Goal: Task Accomplishment & Management: Manage account settings

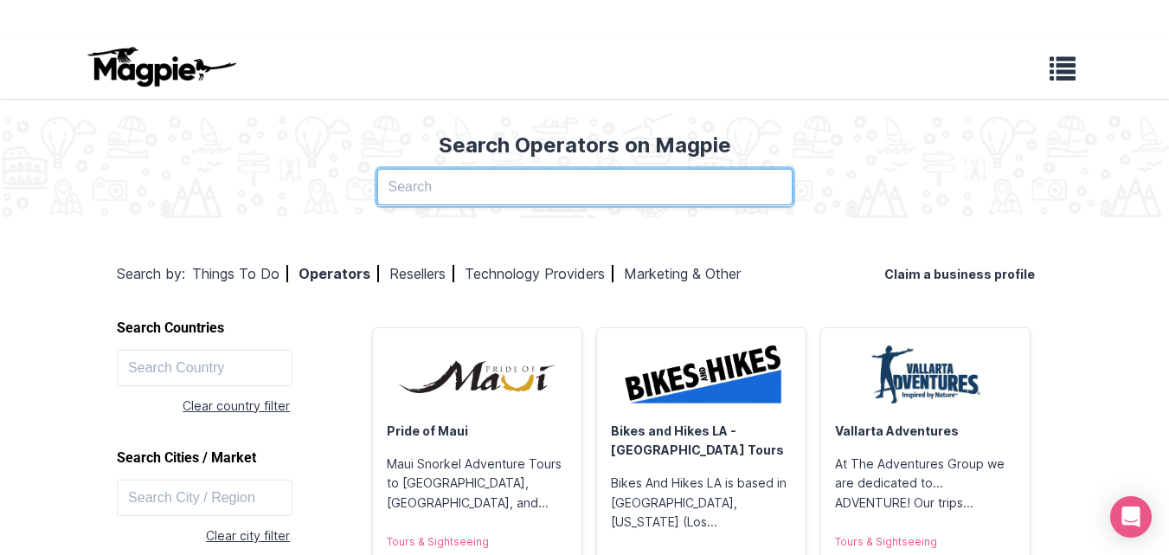
click at [542, 180] on input "text" at bounding box center [585, 187] width 416 height 36
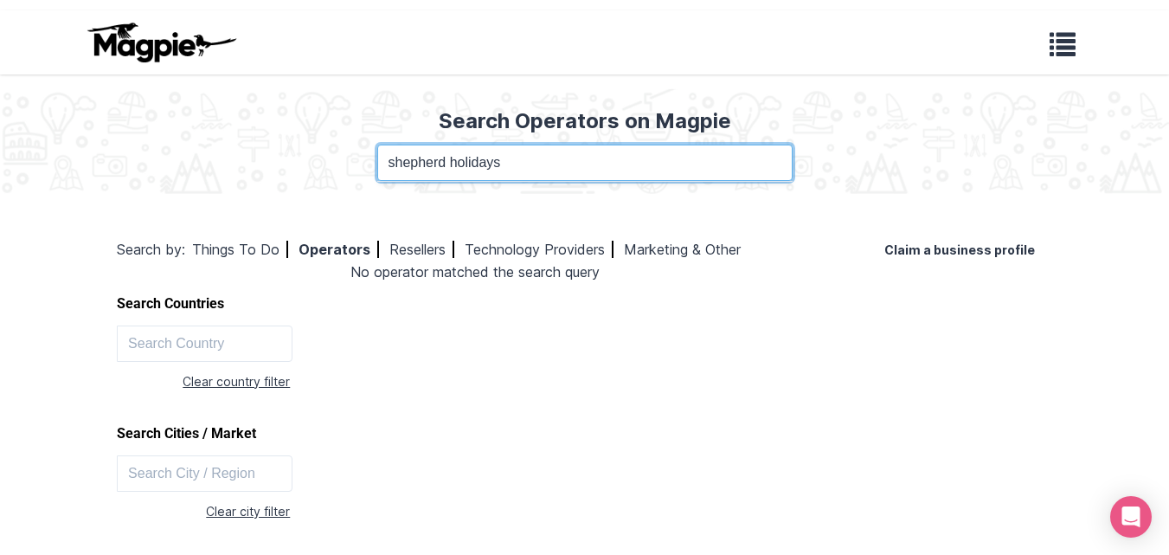
scroll to position [23, 0]
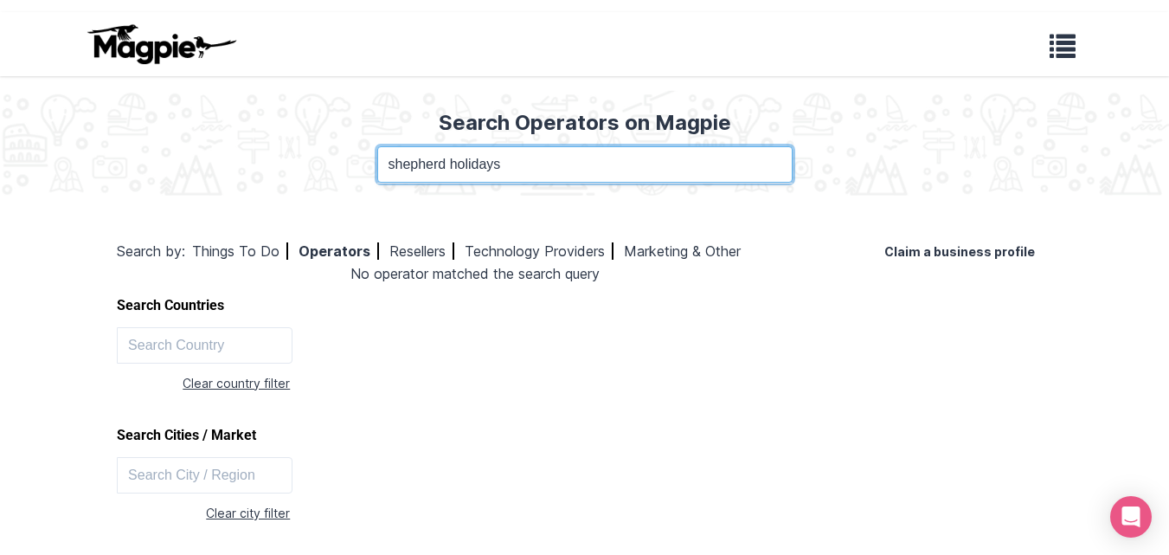
click at [552, 161] on input "shepherd holidays" at bounding box center [585, 164] width 416 height 36
type input "[DOMAIN_NAME]"
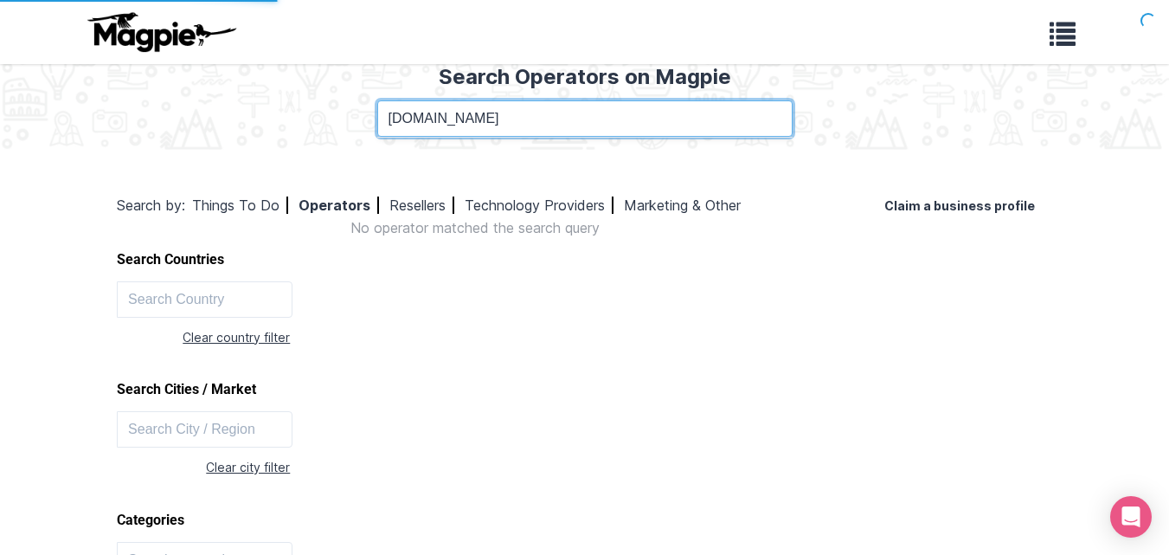
scroll to position [62, 0]
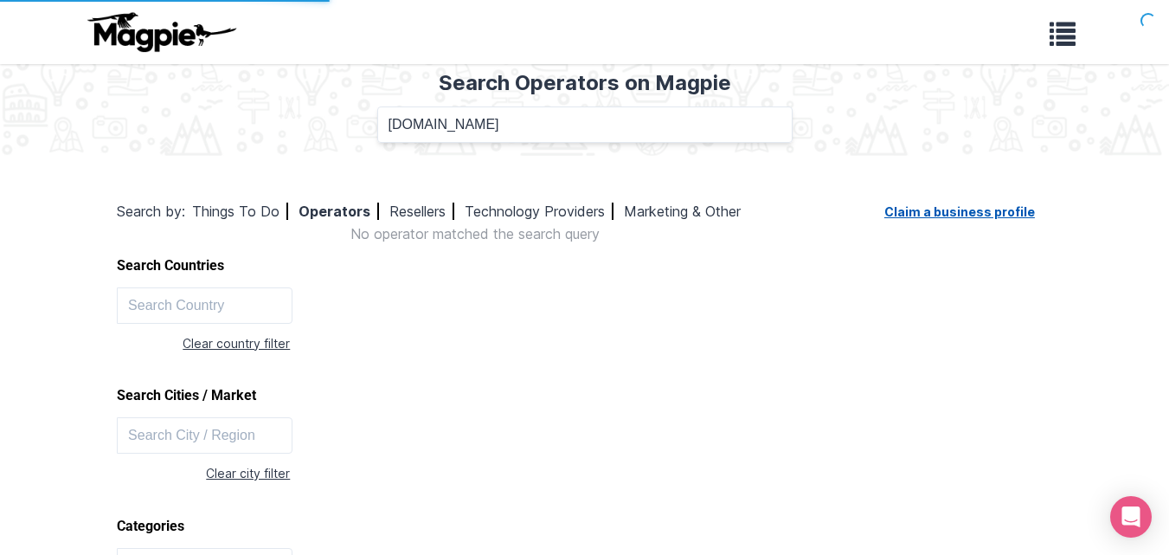
click at [977, 212] on link "Claim a business profile" at bounding box center [964, 211] width 158 height 15
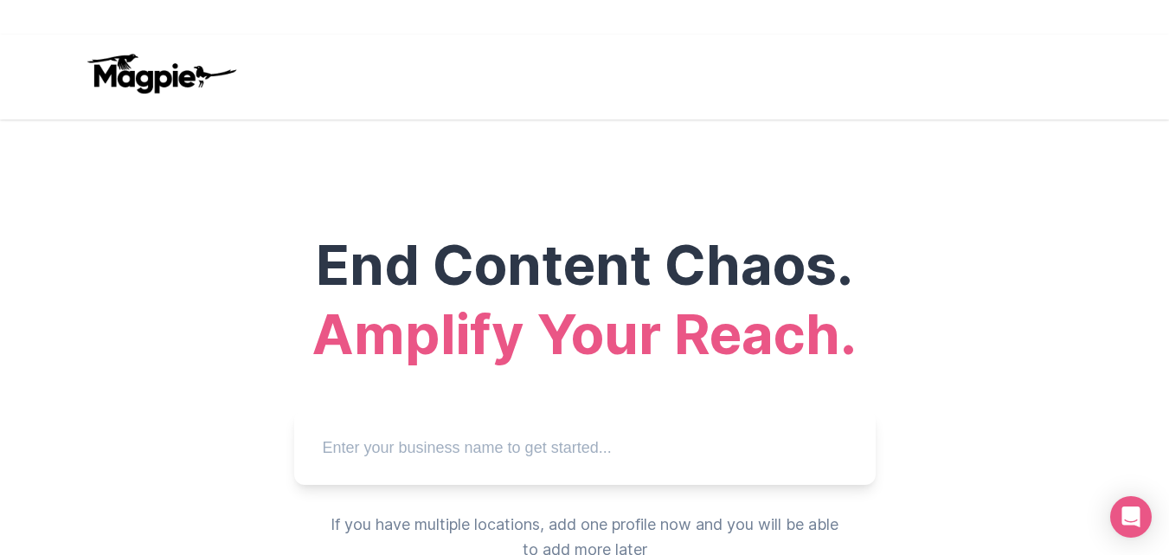
click at [561, 441] on input "text" at bounding box center [585, 448] width 554 height 48
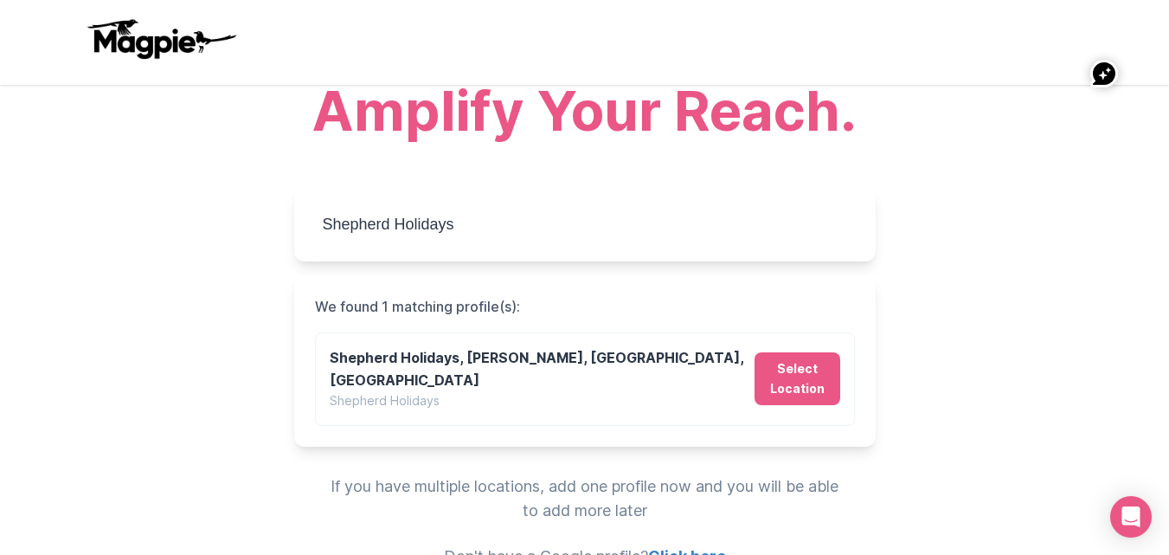
scroll to position [229, 0]
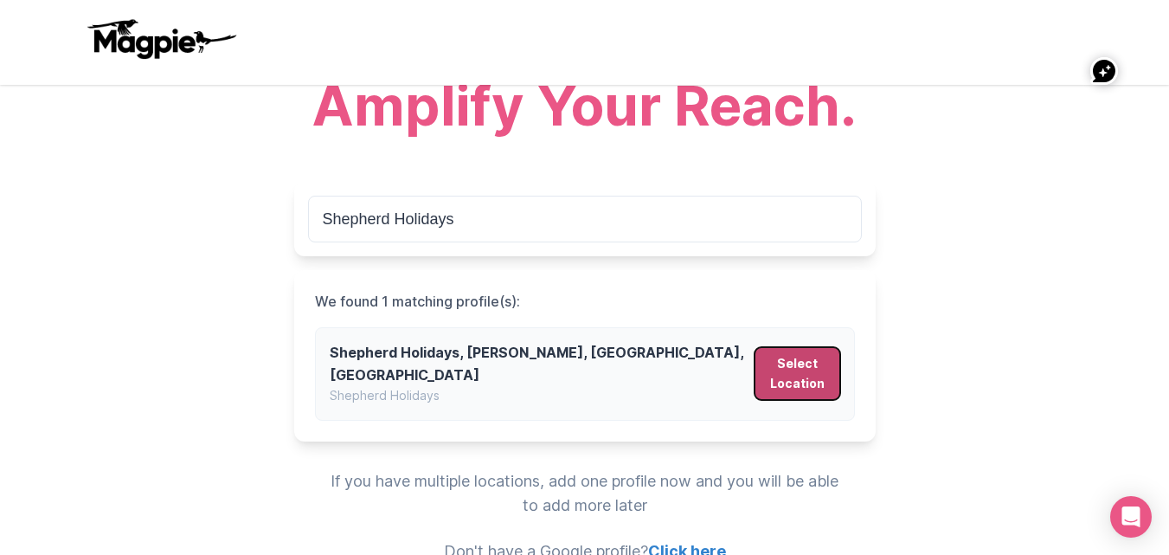
click at [791, 370] on button "Select Location" at bounding box center [797, 373] width 85 height 53
type input "Shepherd Holidays, Yapikhya Marg, Kathmandu, Nepal"
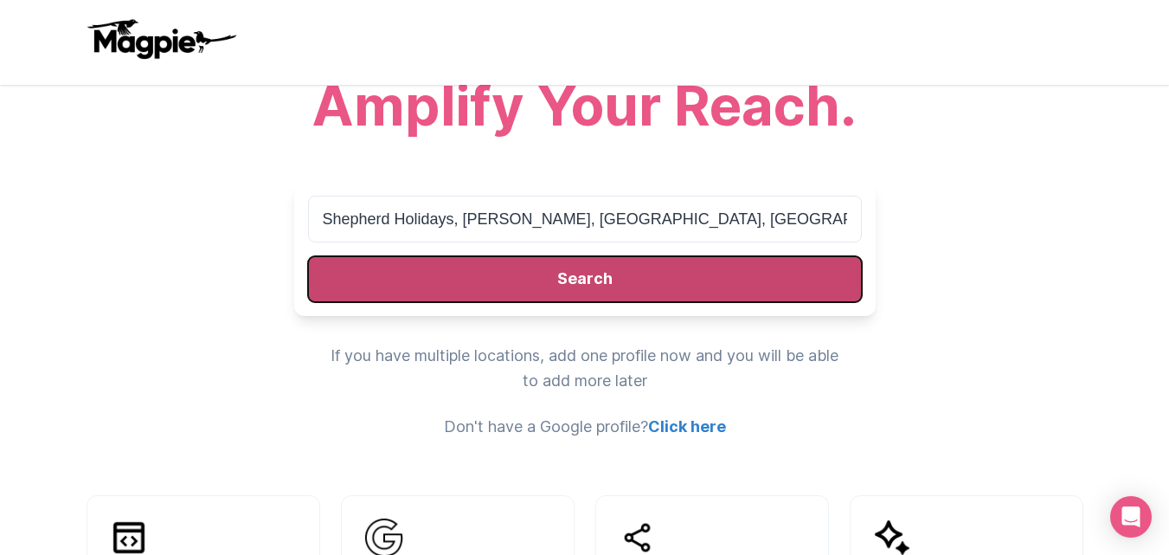
click at [634, 295] on button "Search" at bounding box center [585, 279] width 554 height 46
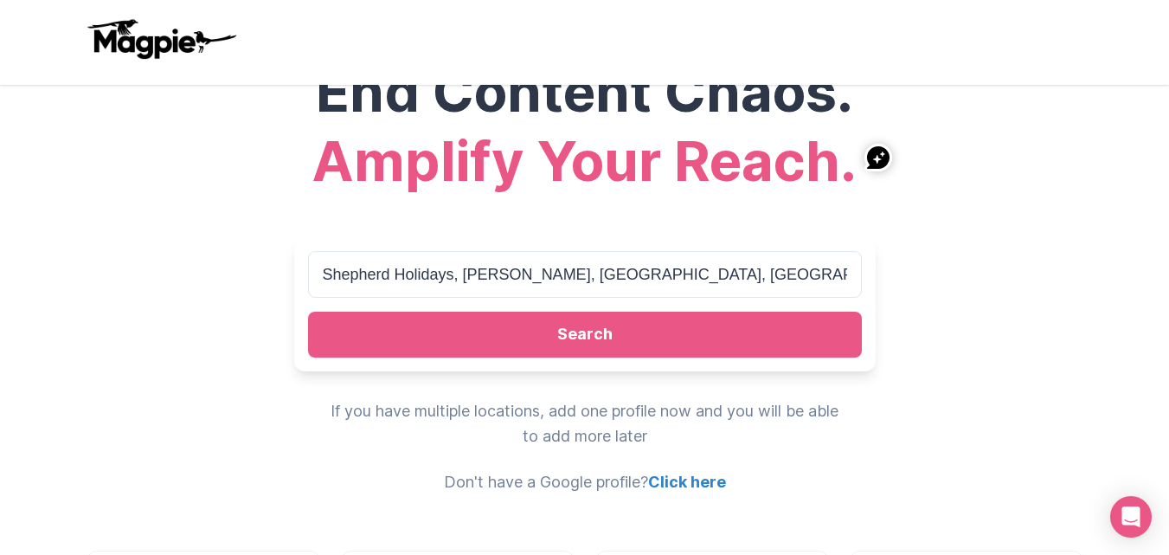
scroll to position [171, 0]
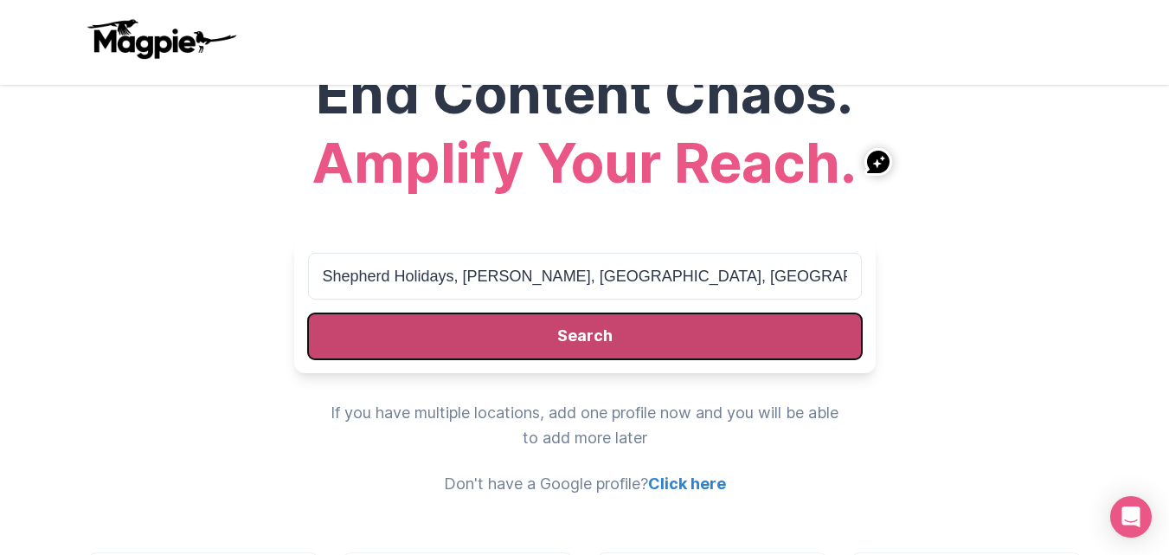
click at [583, 331] on button "Search" at bounding box center [585, 336] width 554 height 46
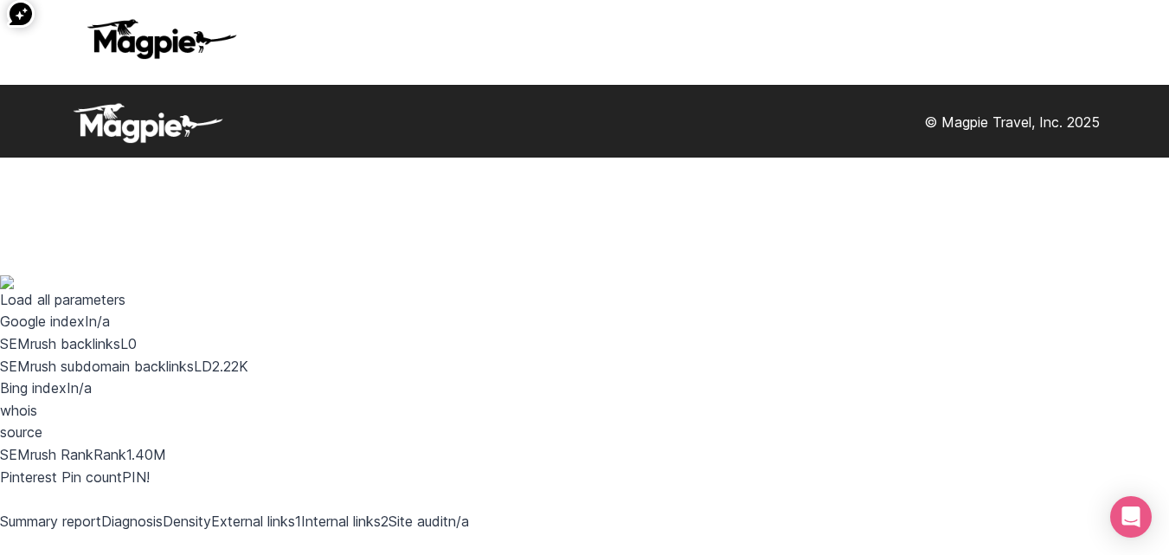
scroll to position [35, 0]
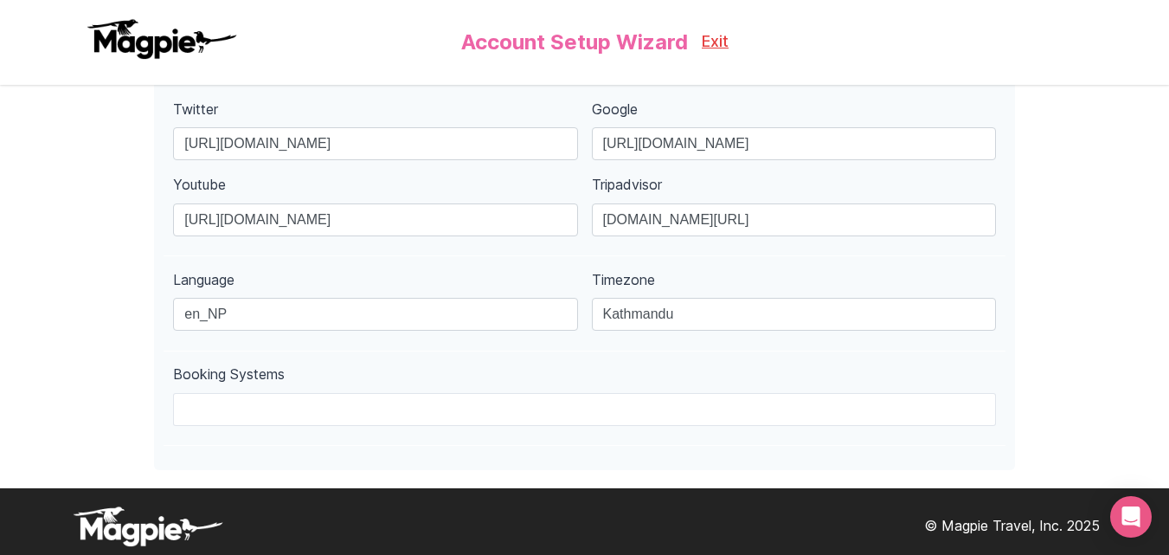
scroll to position [739, 0]
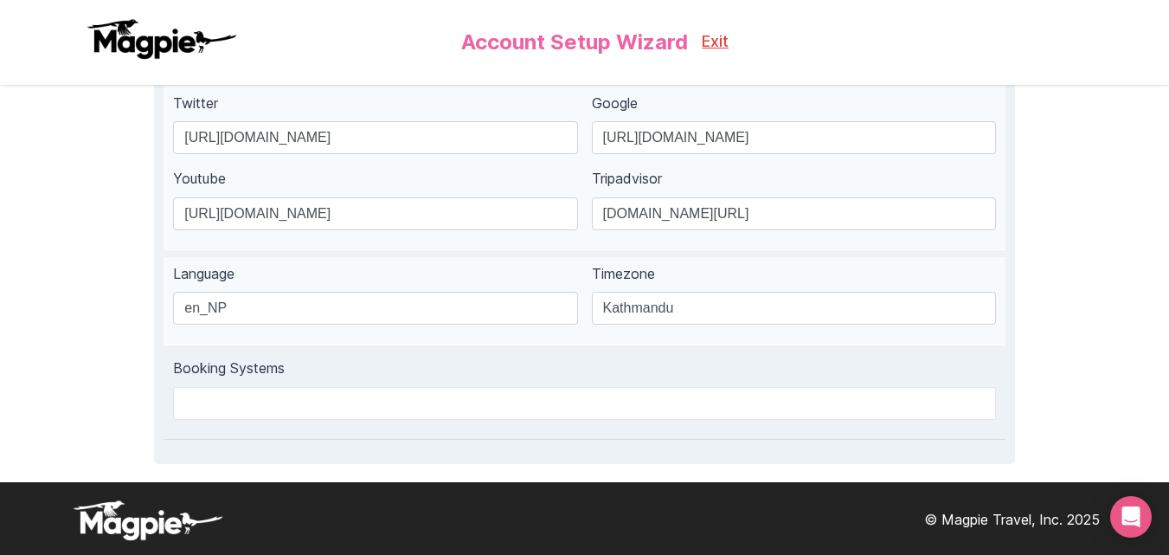
click at [816, 398] on div at bounding box center [584, 403] width 823 height 33
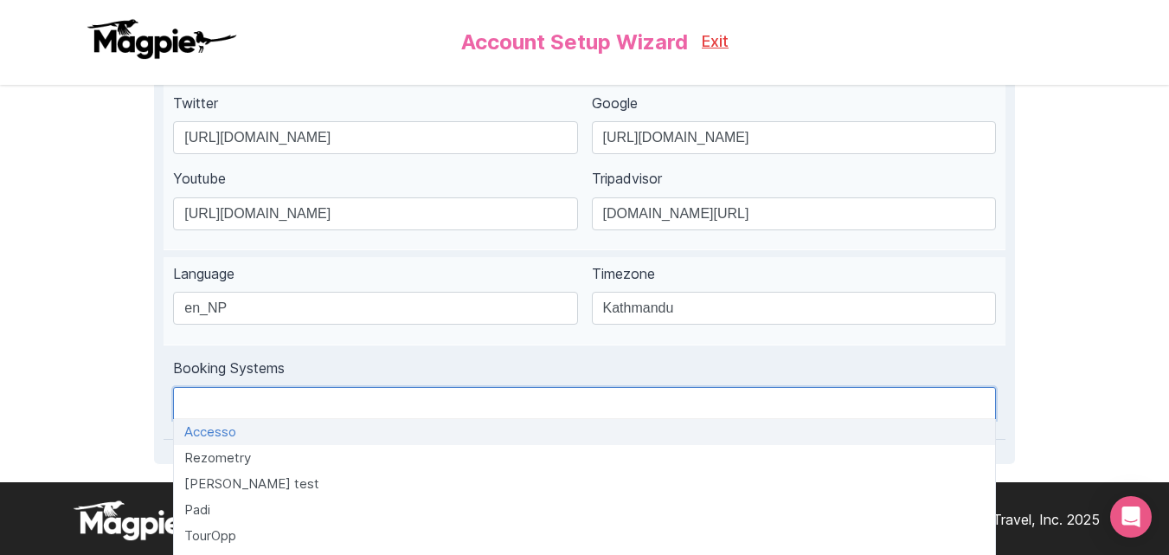
type input "b"
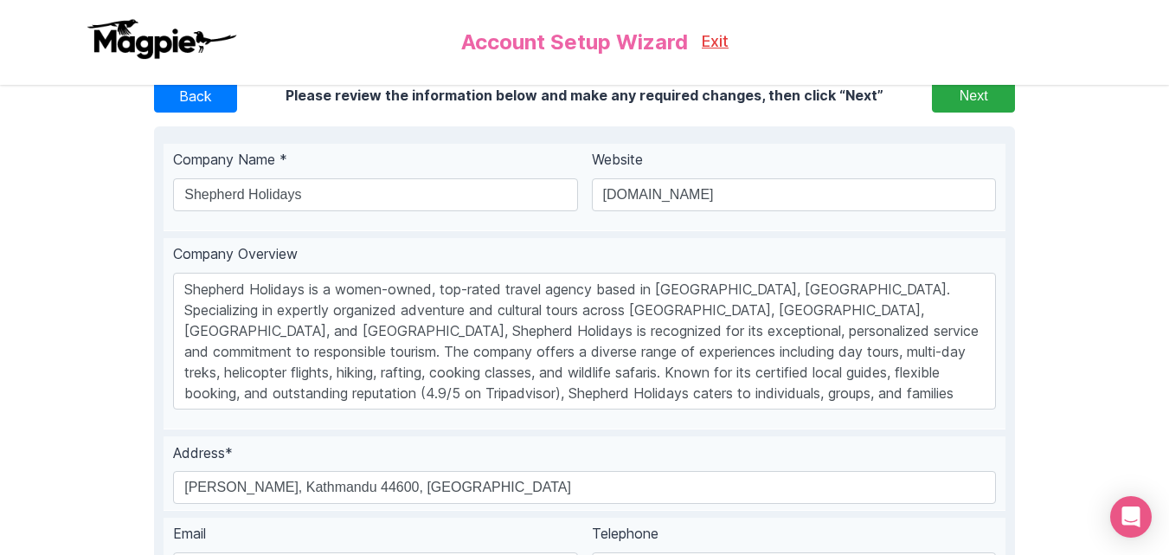
scroll to position [0, 0]
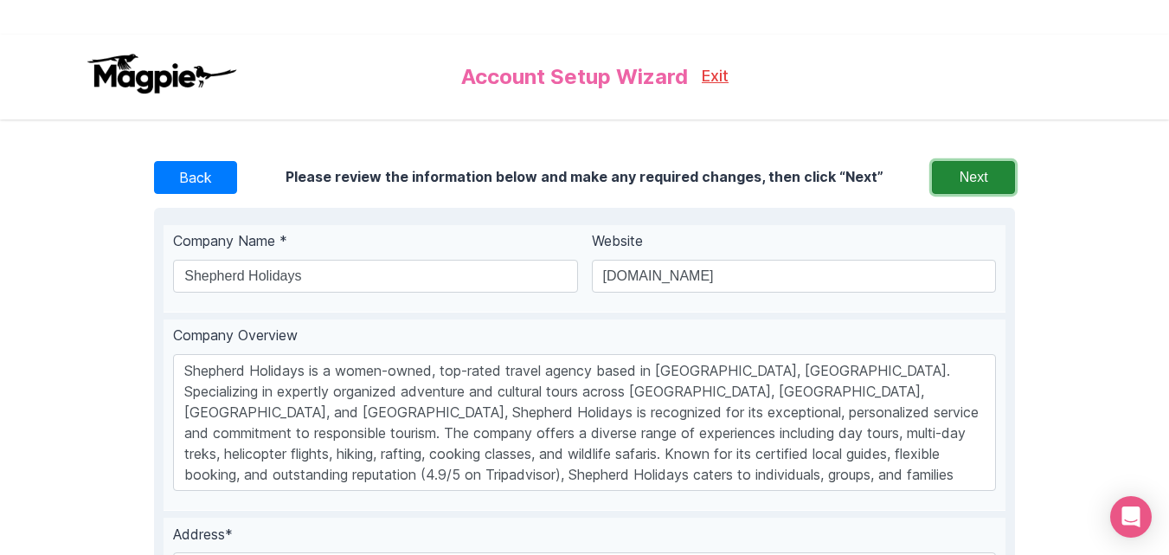
click at [994, 173] on input "Next" at bounding box center [973, 177] width 83 height 33
click at [977, 173] on input "Next" at bounding box center [973, 177] width 83 height 33
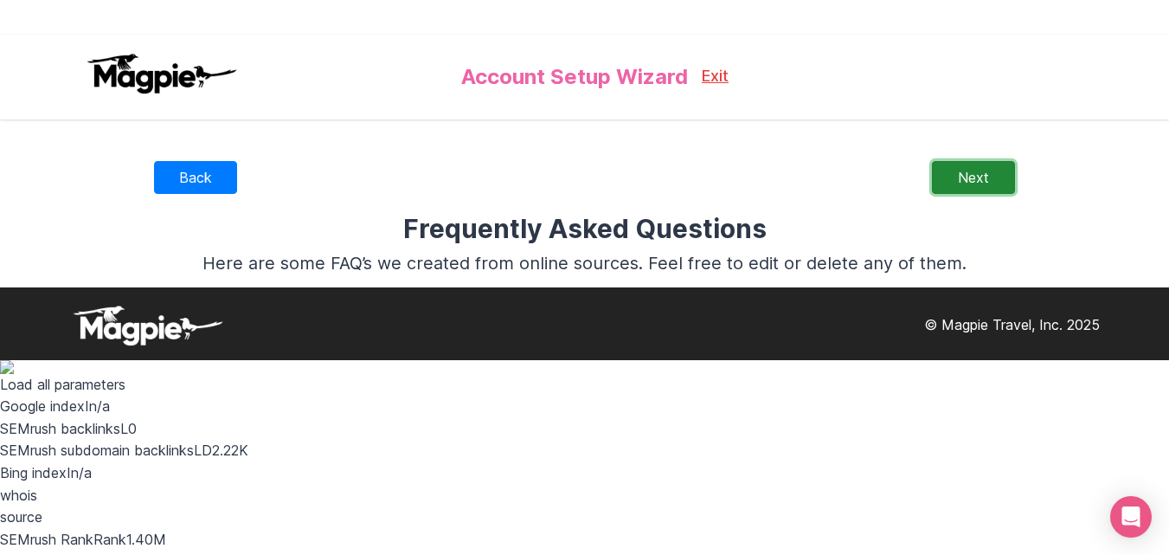
click at [967, 177] on link "Next" at bounding box center [973, 177] width 83 height 33
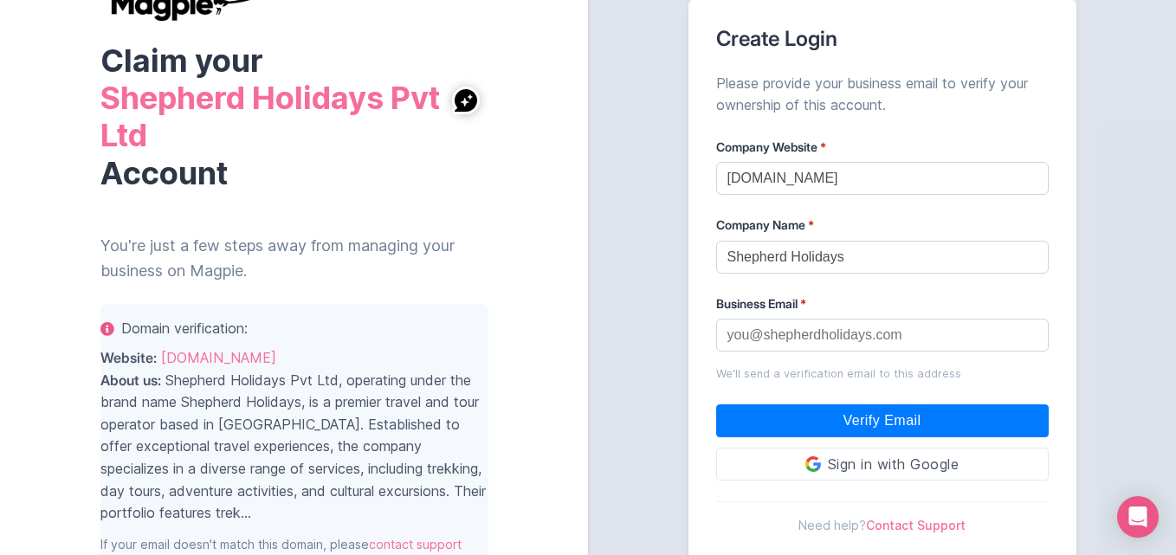
scroll to position [92, 0]
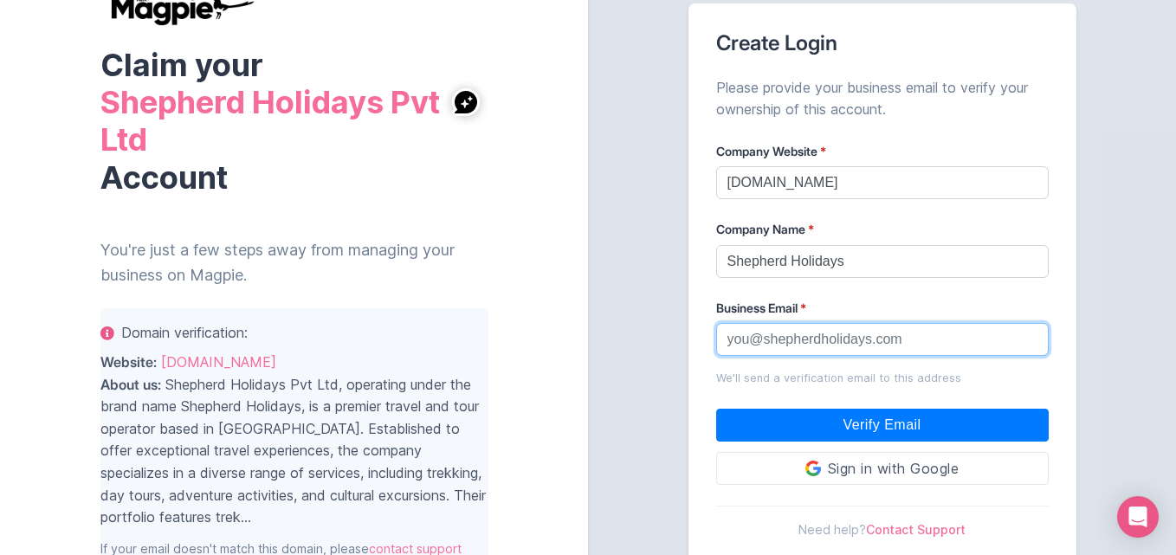
drag, startPoint x: 749, startPoint y: 341, endPoint x: 713, endPoint y: 336, distance: 35.9
click at [713, 336] on div "Create Login Please provide your business email to verify your ownership of thi…" at bounding box center [882, 285] width 388 height 564
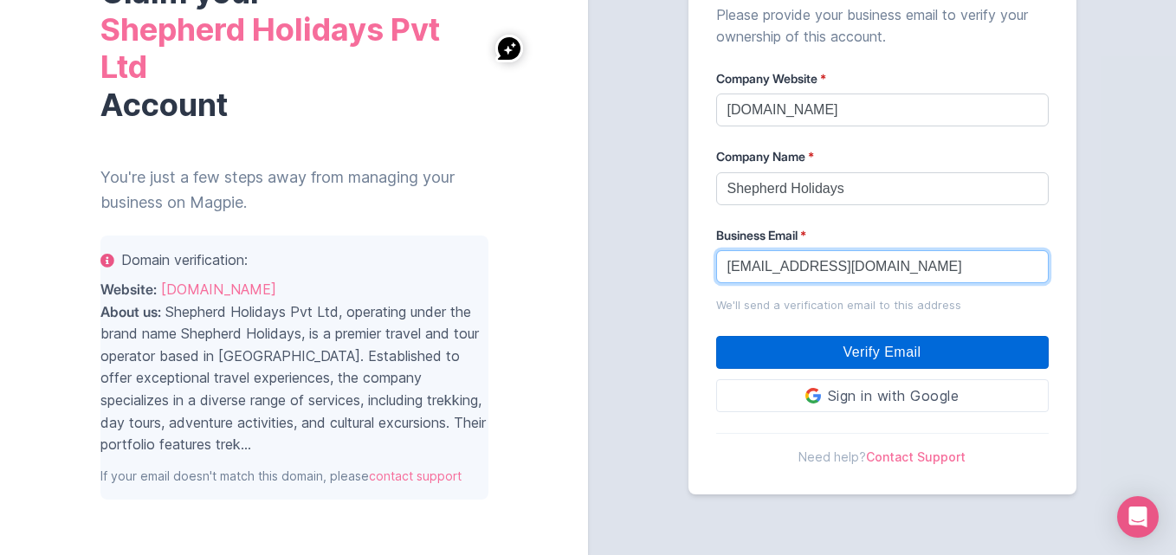
type input "[EMAIL_ADDRESS][DOMAIN_NAME]"
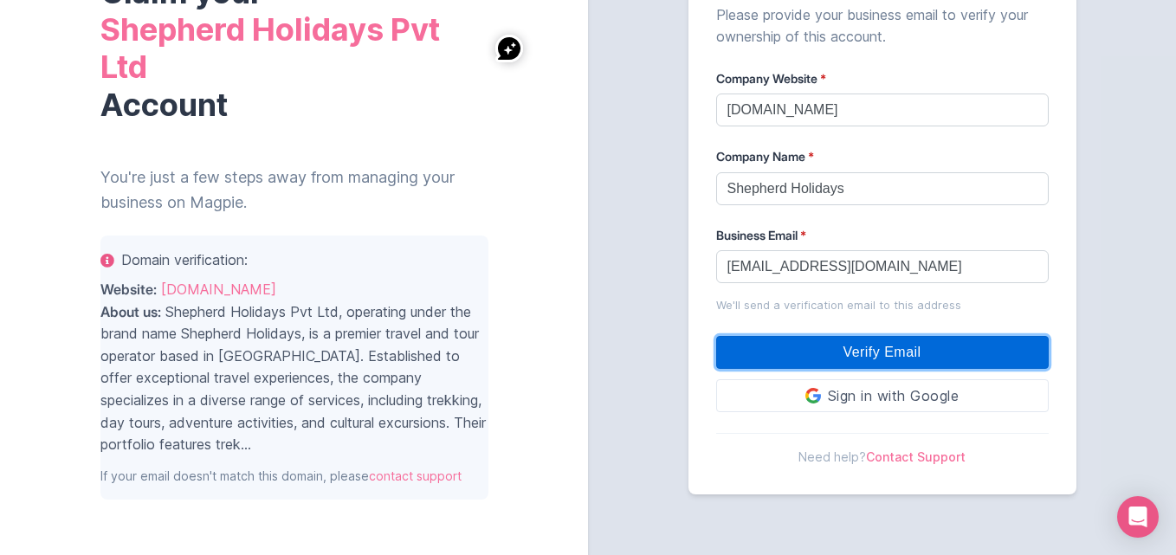
click at [878, 353] on input "Verify Email" at bounding box center [882, 352] width 332 height 33
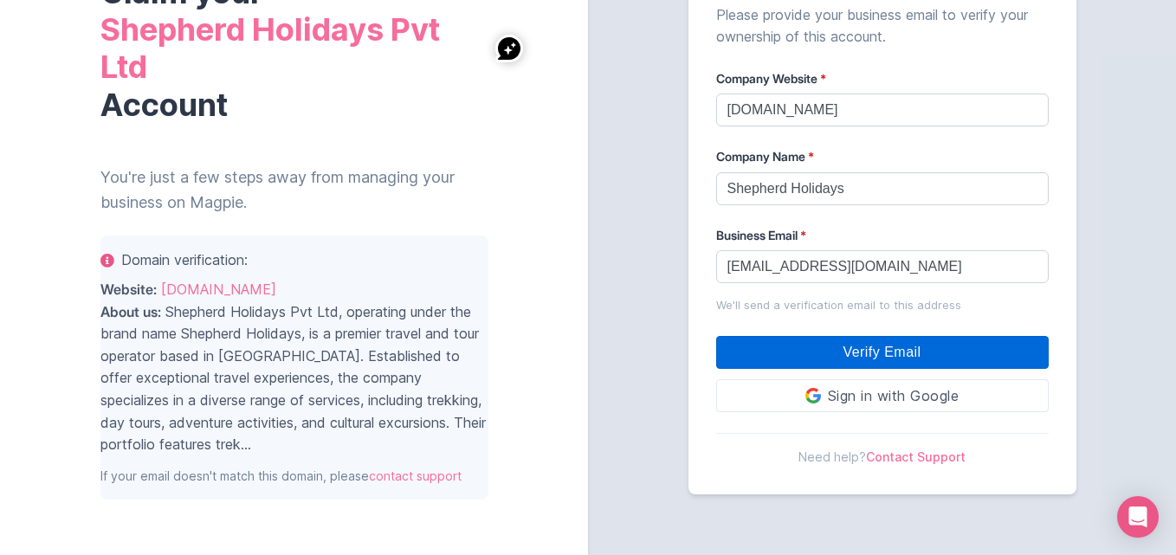
type input "Verifying..."
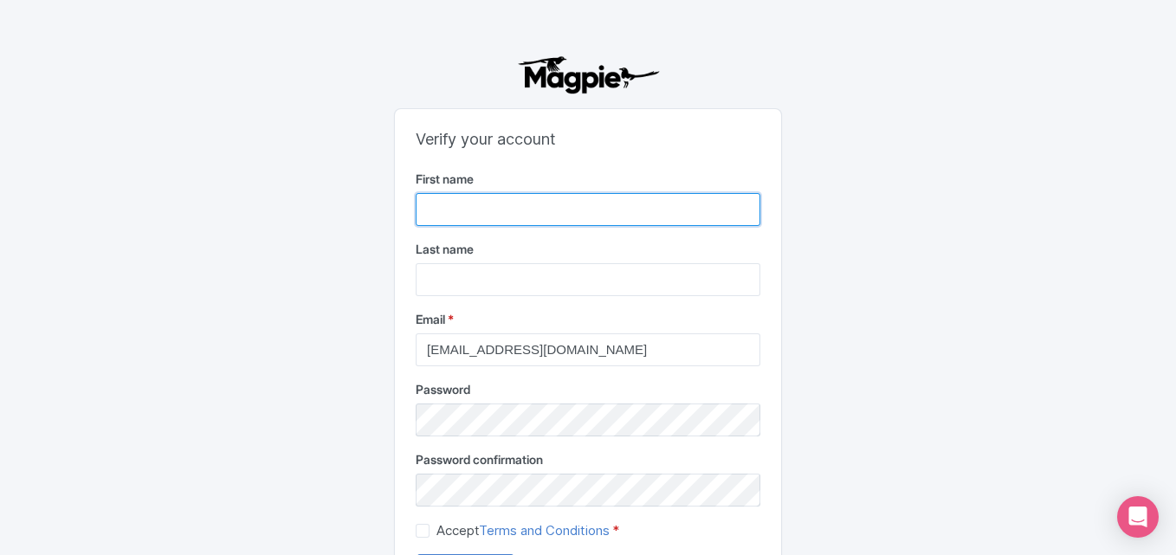
click at [434, 212] on input "First name" at bounding box center [588, 209] width 345 height 33
type input "Bandhu"
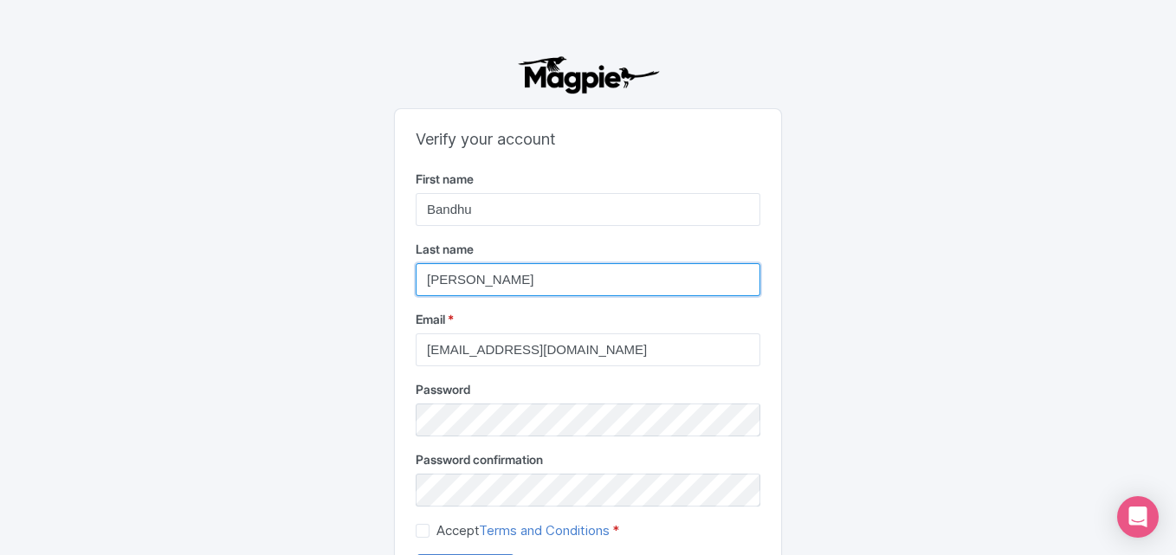
type input "[PERSON_NAME]"
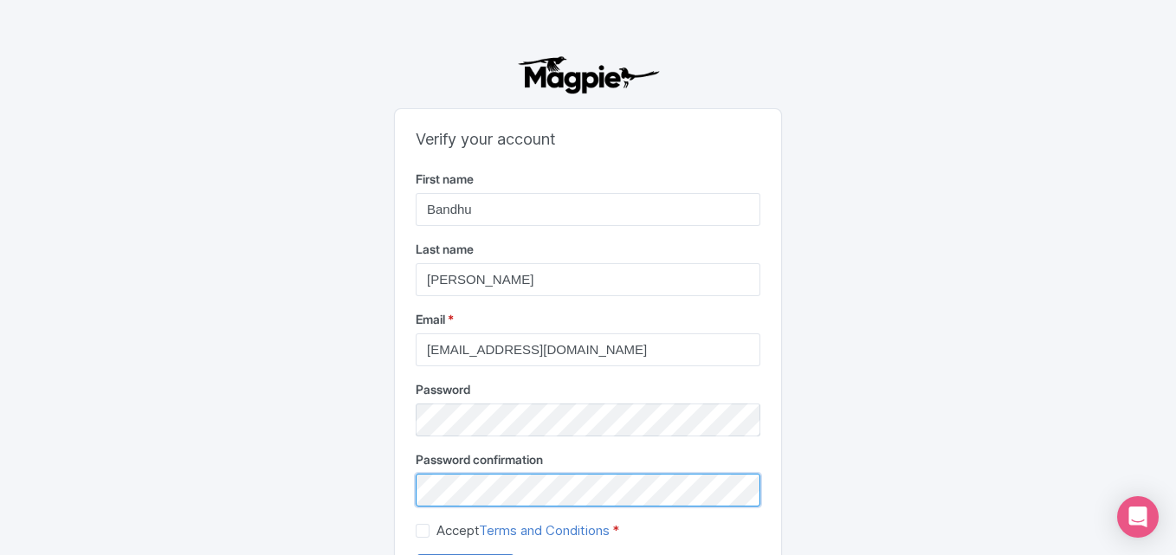
scroll to position [88, 0]
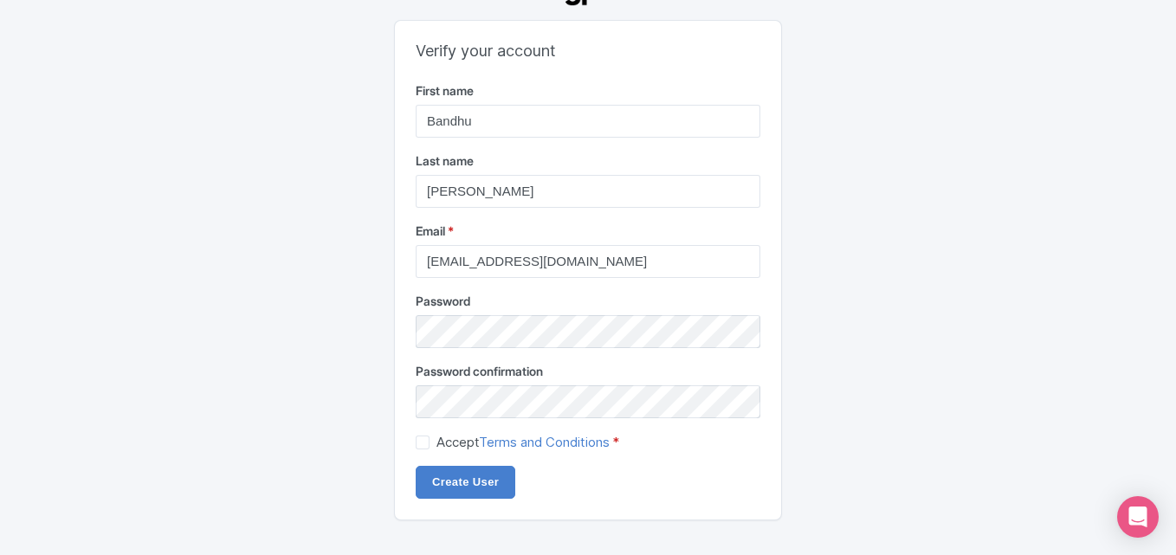
click at [436, 443] on label "Accept Terms and Conditions *" at bounding box center [527, 443] width 183 height 20
click at [436, 443] on input "Accept Terms and Conditions *" at bounding box center [441, 437] width 11 height 11
checkbox input "true"
click at [455, 475] on input "Create User" at bounding box center [466, 482] width 100 height 33
type input "Creating..."
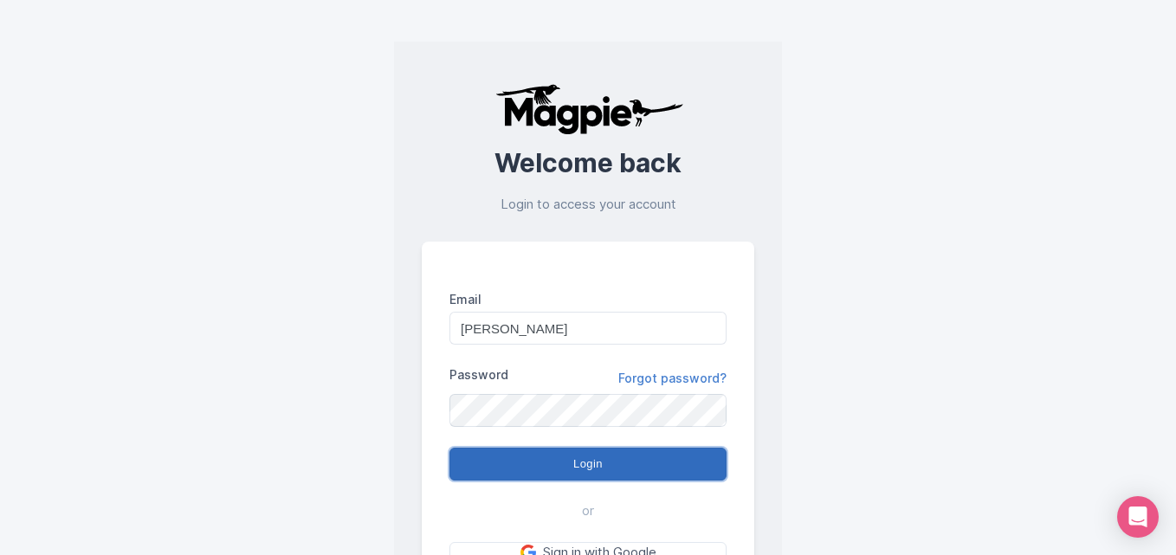
click at [573, 470] on input "Login" at bounding box center [587, 464] width 277 height 33
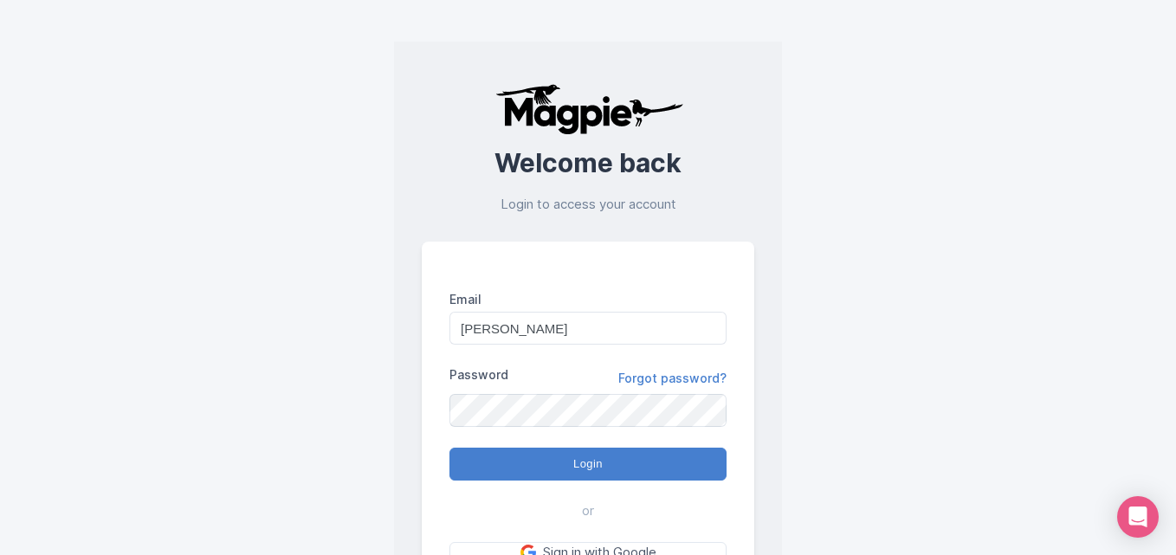
click at [804, 443] on div "Welcome back Login to access your account Email [PERSON_NAME] Password Forgot p…" at bounding box center [588, 373] width 1108 height 676
drag, startPoint x: 517, startPoint y: 335, endPoint x: 395, endPoint y: 332, distance: 122.1
click at [395, 332] on div "Welcome back Login to access your account Email [PERSON_NAME] Password Forgot p…" at bounding box center [588, 373] width 388 height 662
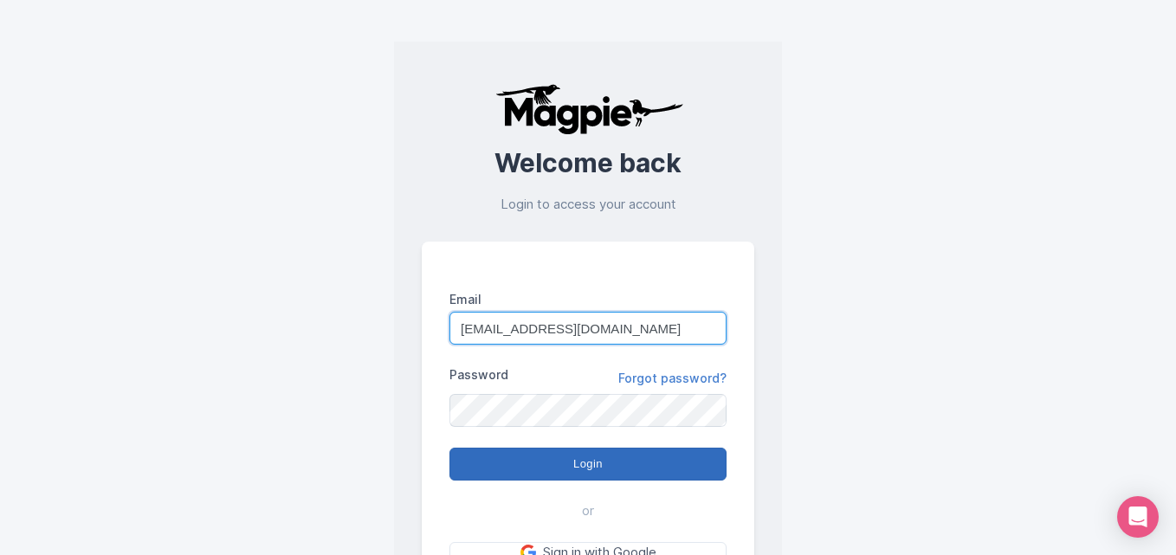
type input "[EMAIL_ADDRESS][DOMAIN_NAME]"
click at [564, 461] on input "Login" at bounding box center [587, 464] width 277 height 33
type input "Logging in..."
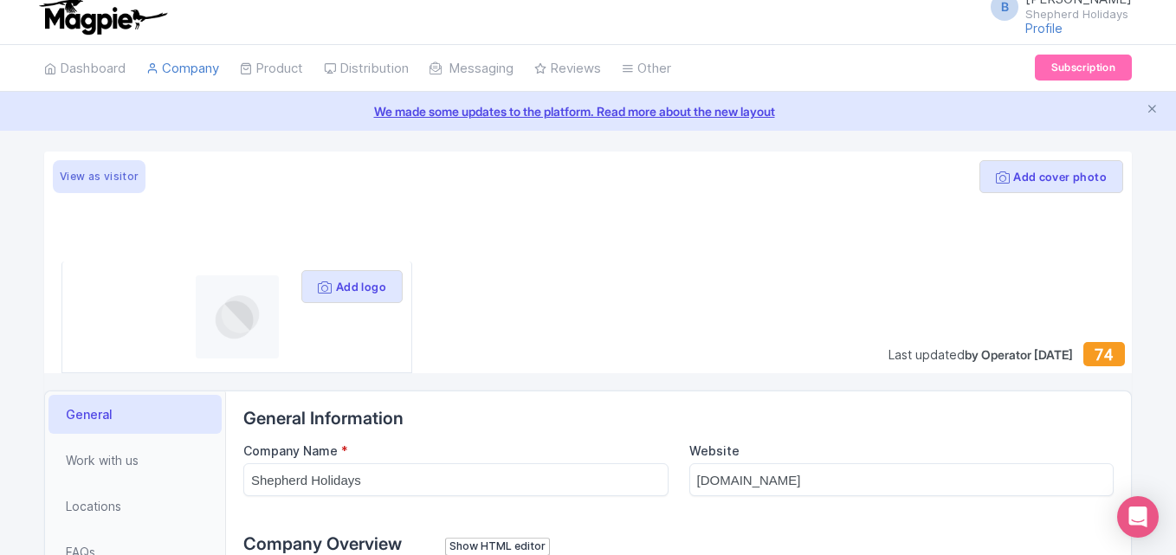
scroll to position [42, 0]
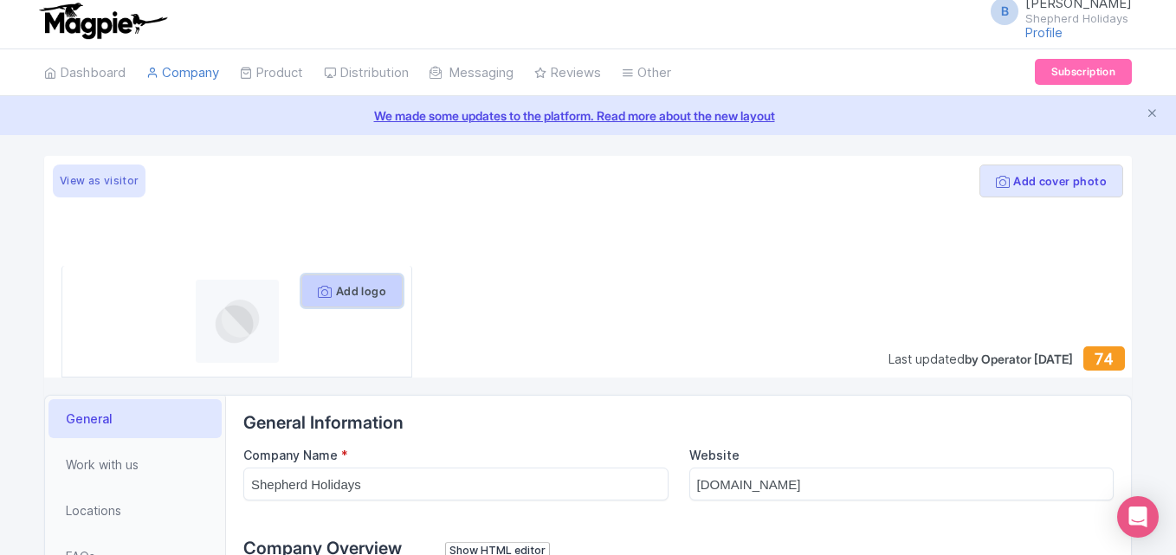
click at [372, 288] on button "Add logo" at bounding box center [351, 290] width 101 height 33
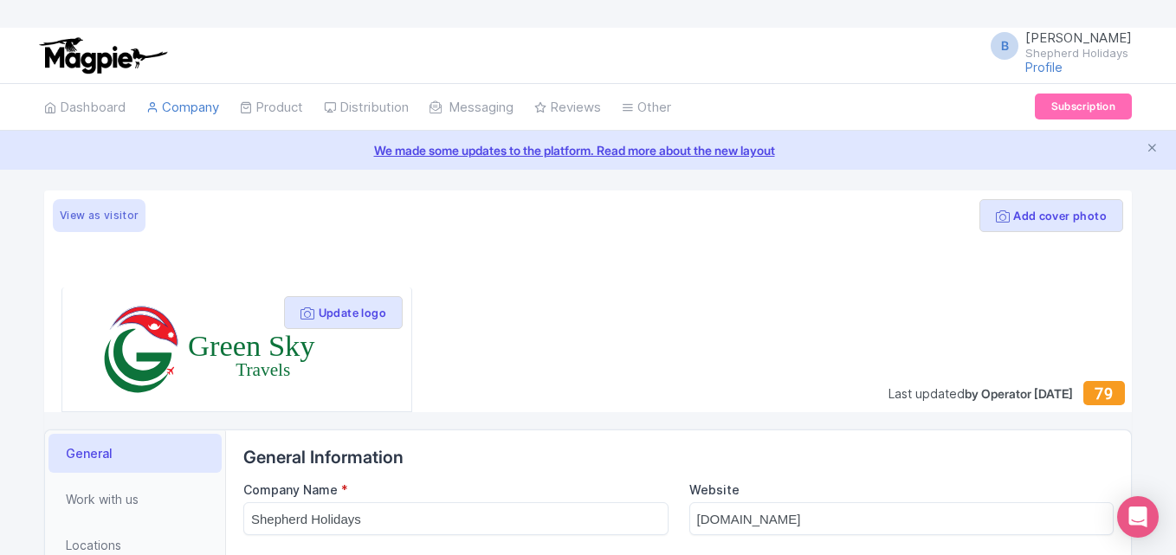
scroll to position [42, 0]
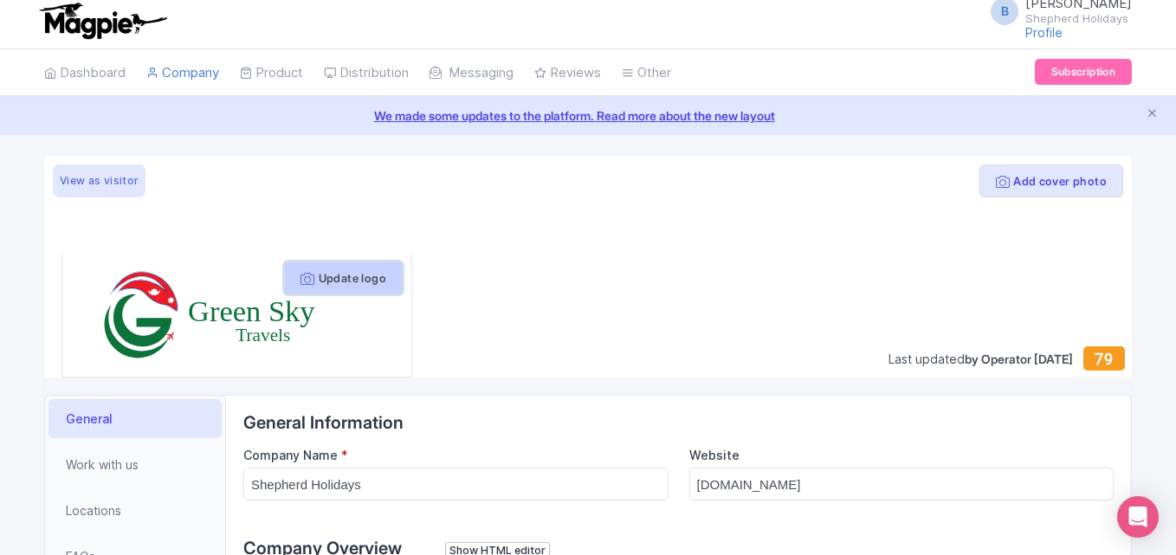
click at [332, 281] on button "Update logo" at bounding box center [343, 277] width 119 height 33
click at [340, 274] on button "Update logo" at bounding box center [343, 277] width 119 height 33
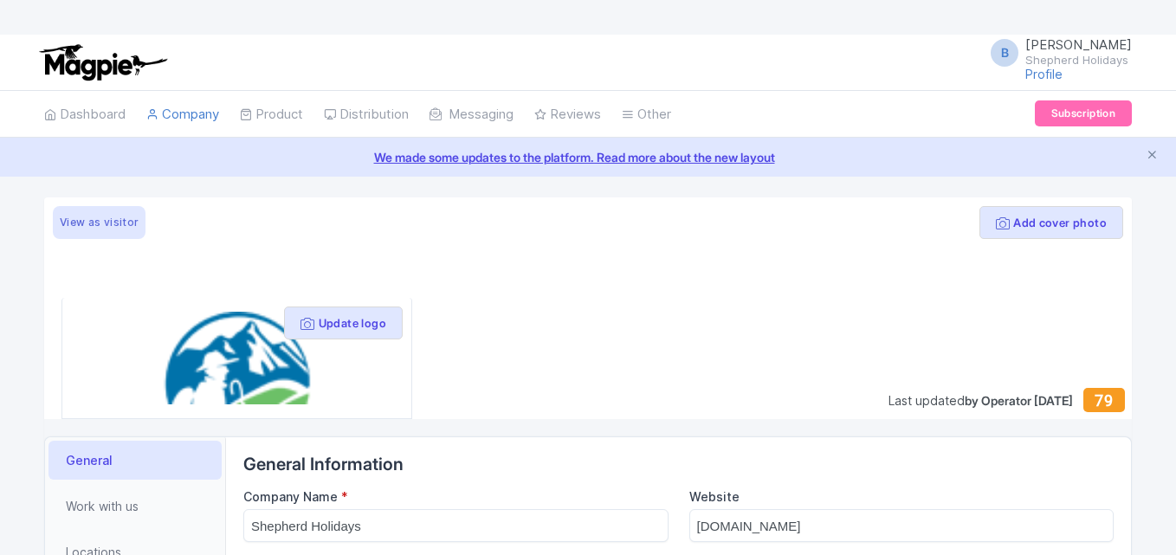
scroll to position [42, 0]
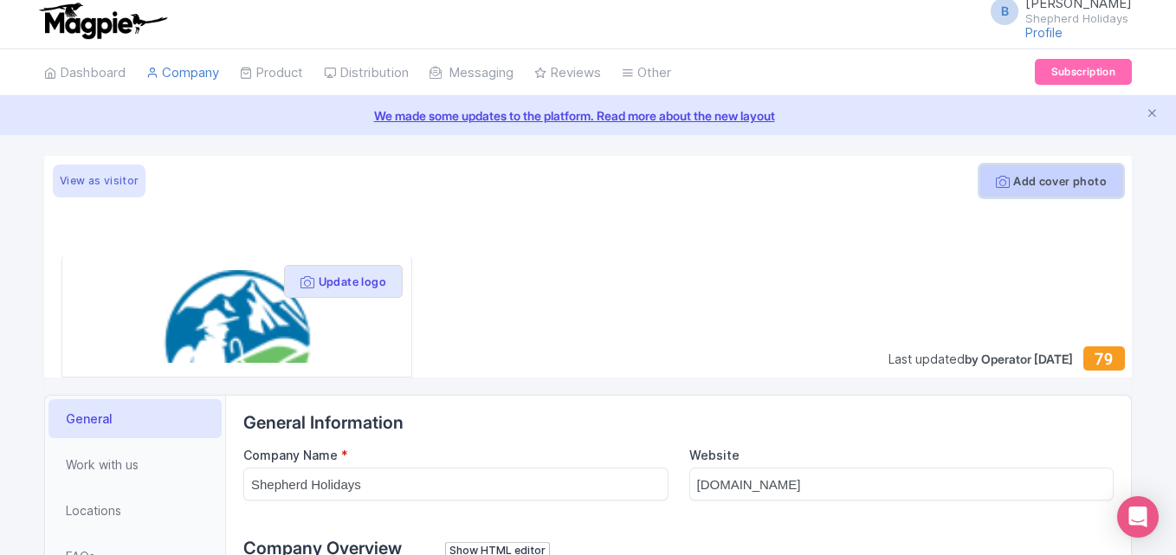
click at [1066, 182] on button "Add cover photo" at bounding box center [1051, 180] width 144 height 33
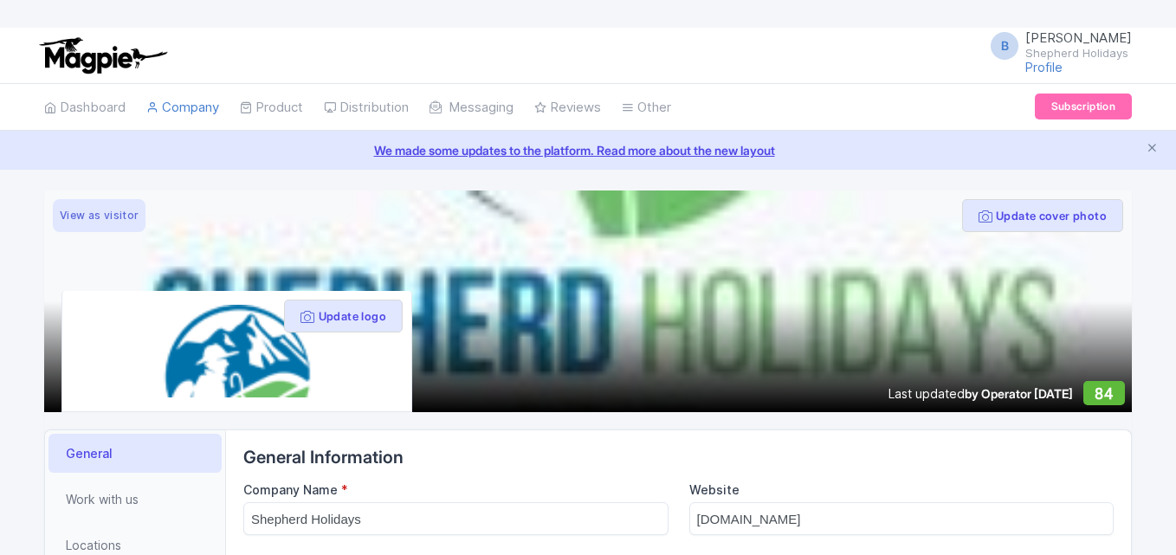
scroll to position [42, 0]
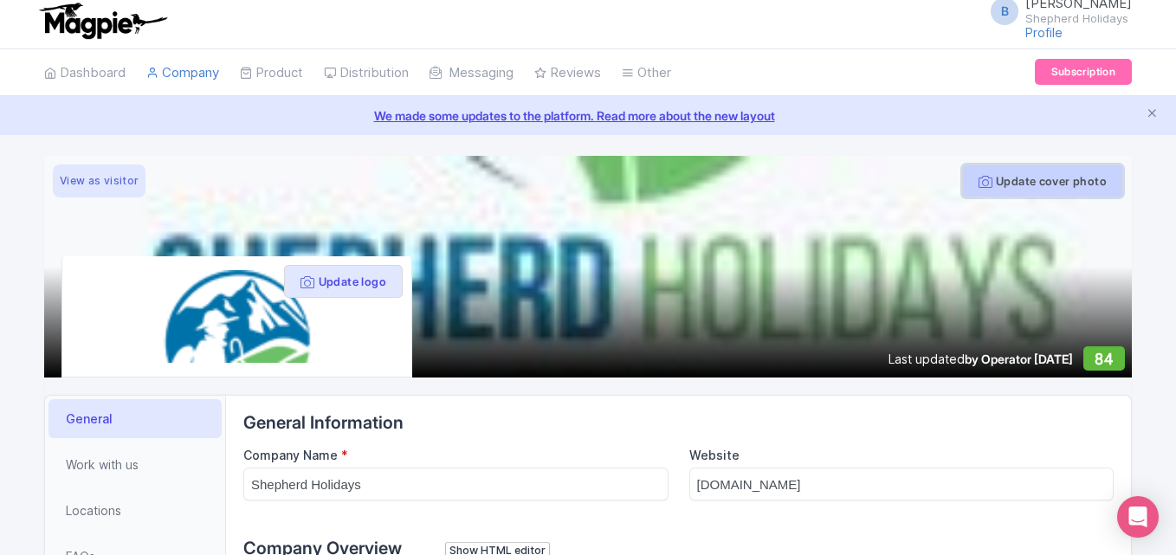
click at [1028, 184] on button "Update cover photo" at bounding box center [1042, 180] width 161 height 33
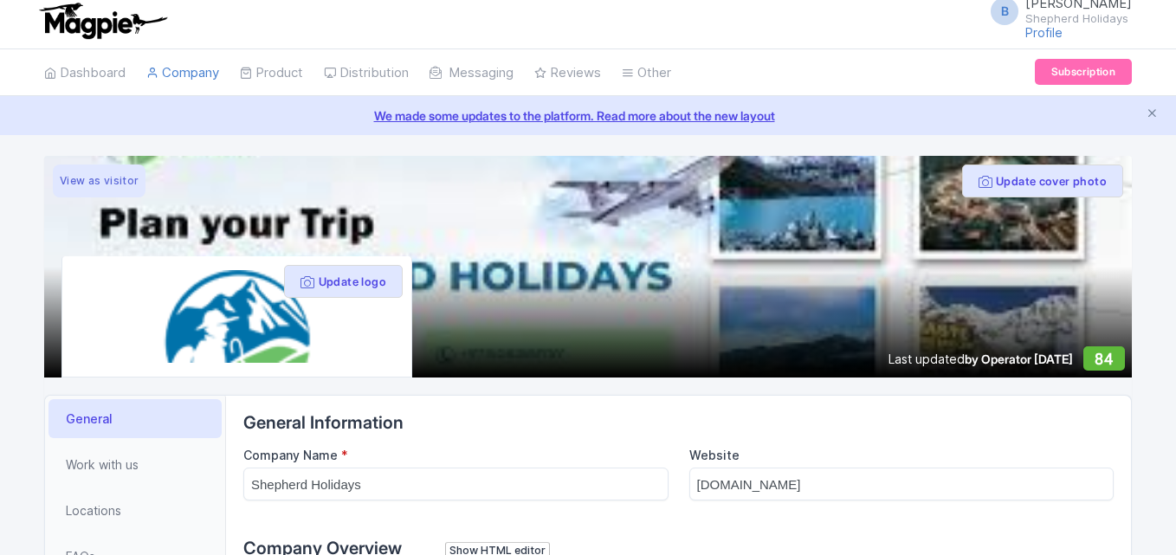
scroll to position [42, 0]
drag, startPoint x: 663, startPoint y: 259, endPoint x: 683, endPoint y: 209, distance: 54.0
click at [682, 208] on div at bounding box center [587, 267] width 1087 height 222
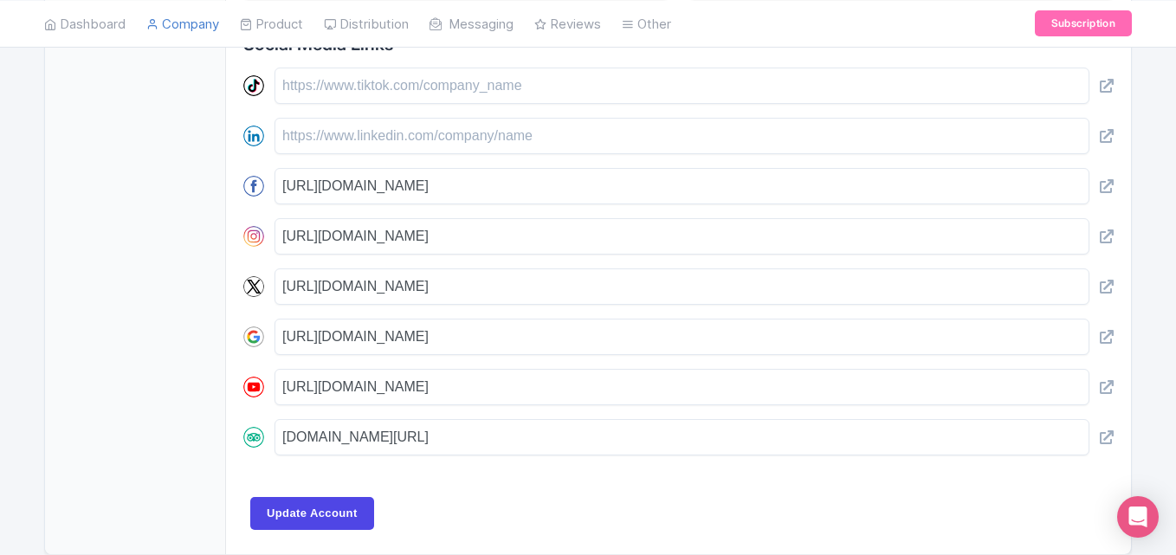
scroll to position [870, 0]
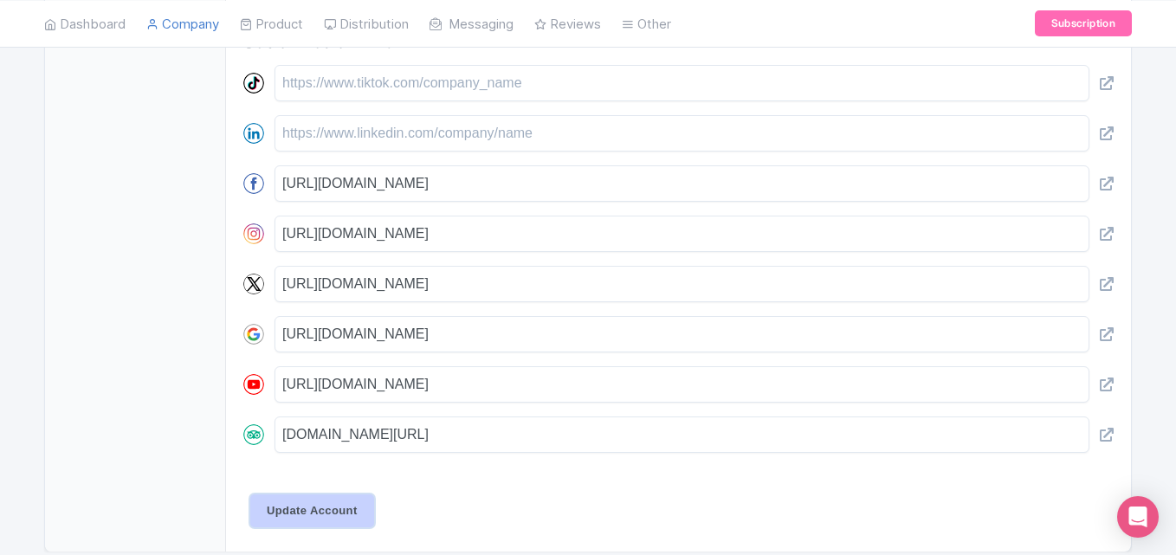
click at [310, 494] on input "Update Account" at bounding box center [312, 510] width 124 height 33
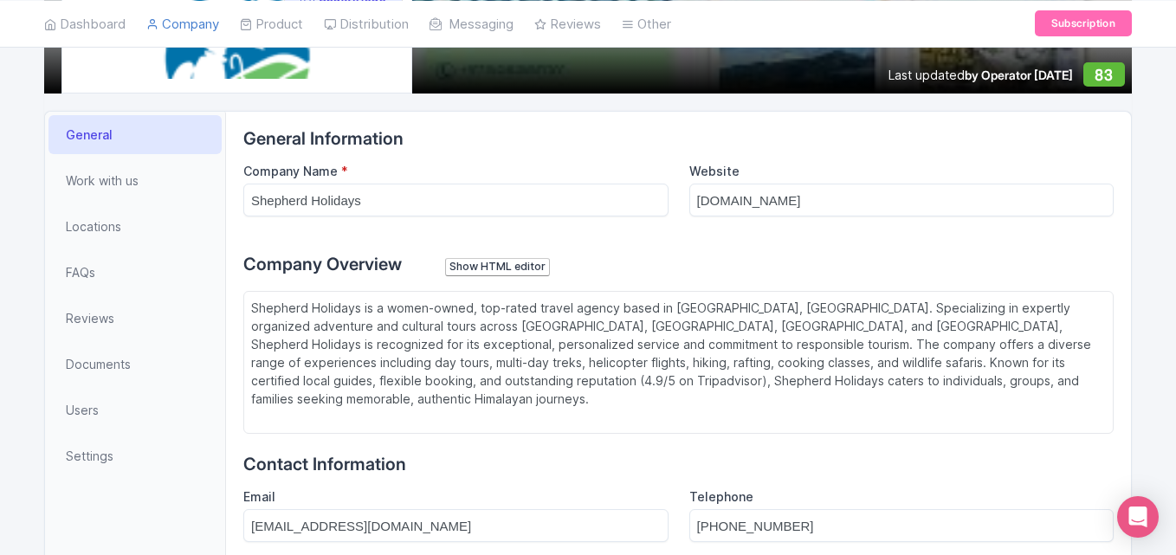
scroll to position [309, 0]
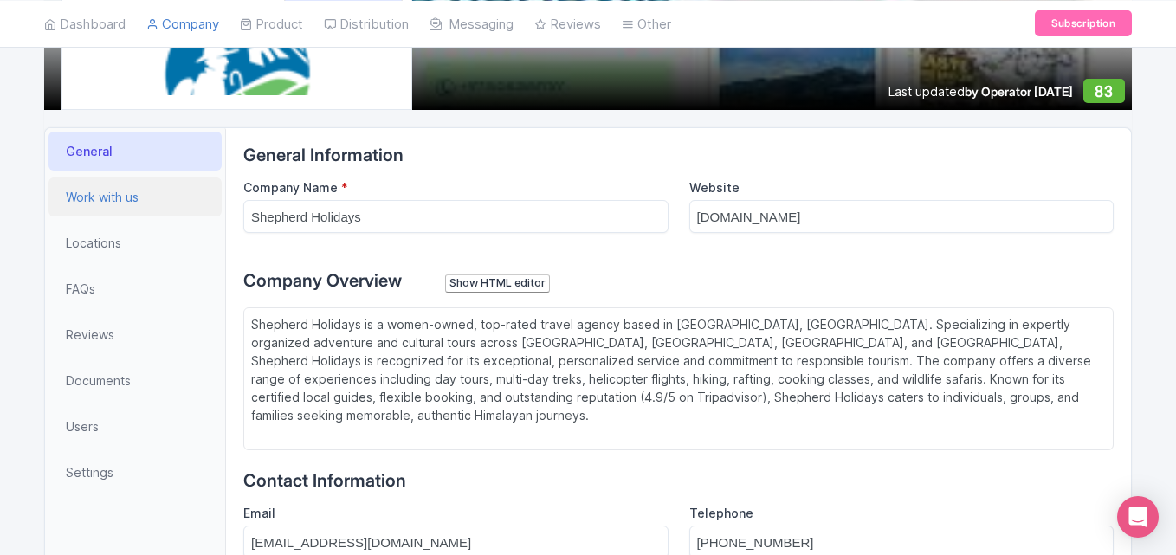
click at [100, 196] on span "Work with us" at bounding box center [102, 197] width 73 height 18
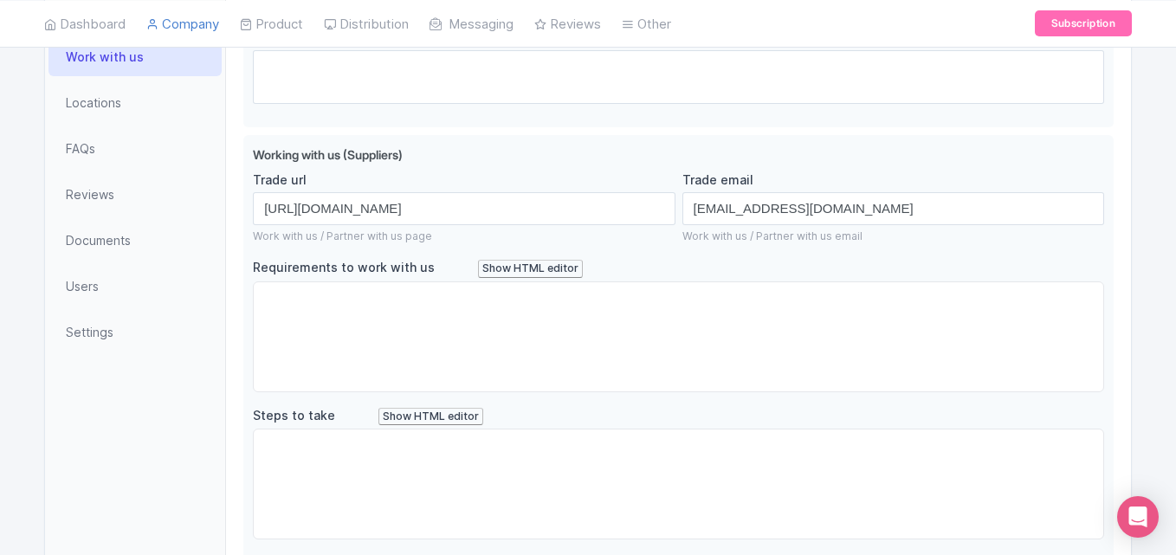
scroll to position [452, 0]
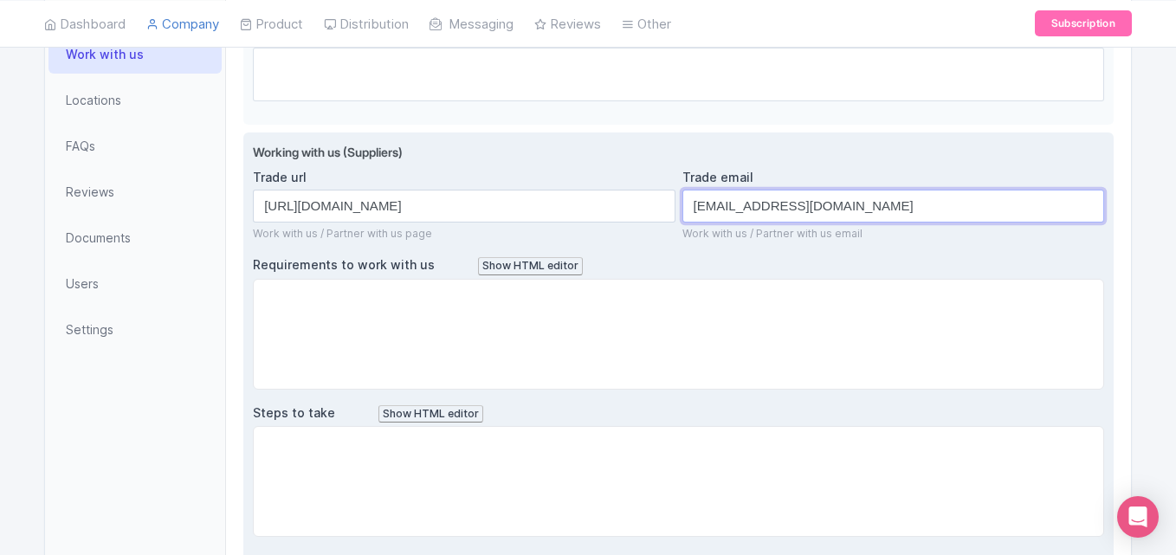
drag, startPoint x: 740, startPoint y: 206, endPoint x: 685, endPoint y: 206, distance: 55.4
click at [685, 206] on input "partners@shepherdholidays.com" at bounding box center [893, 206] width 422 height 33
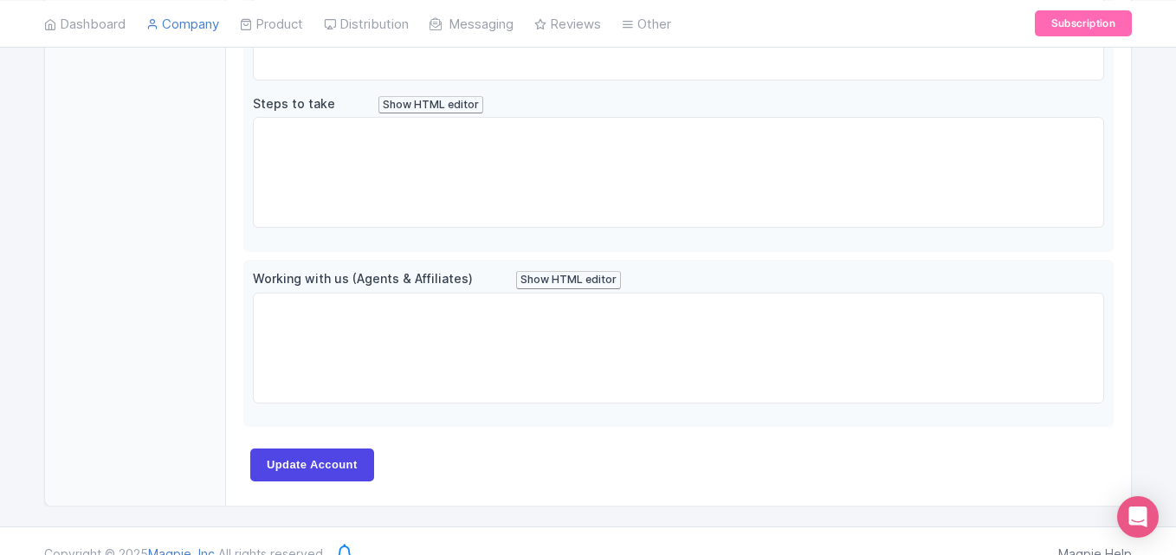
scroll to position [777, 0]
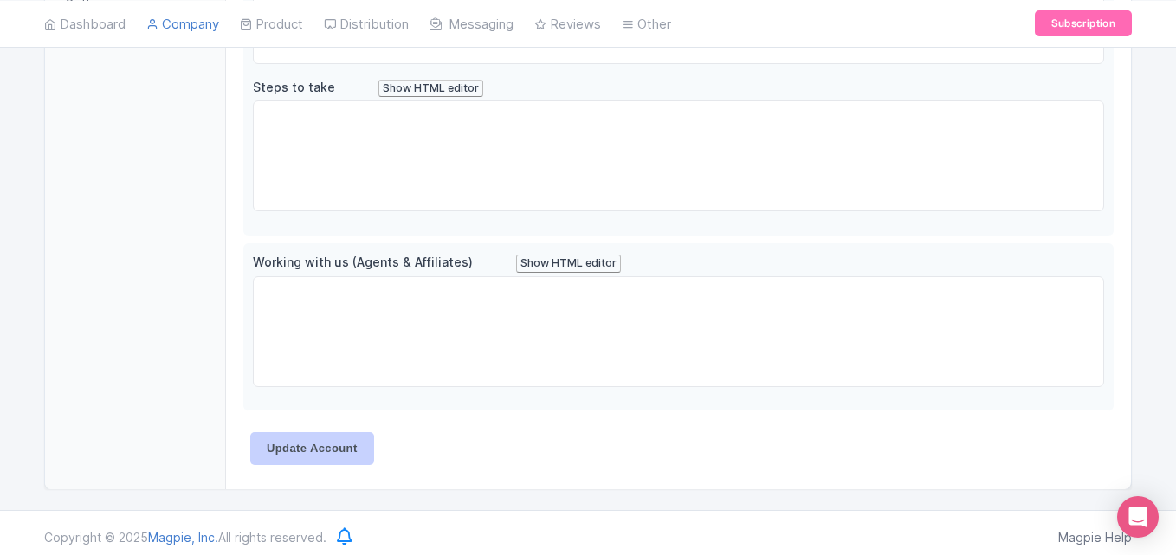
type input "[EMAIL_ADDRESS][DOMAIN_NAME]"
click at [342, 447] on input "Update Account" at bounding box center [312, 448] width 124 height 33
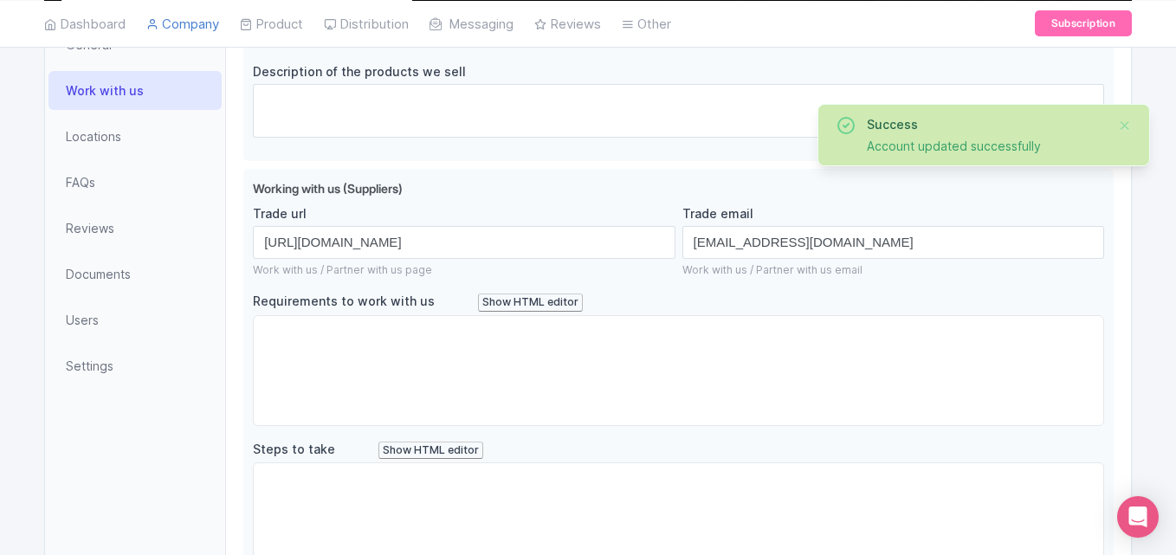
scroll to position [345, 0]
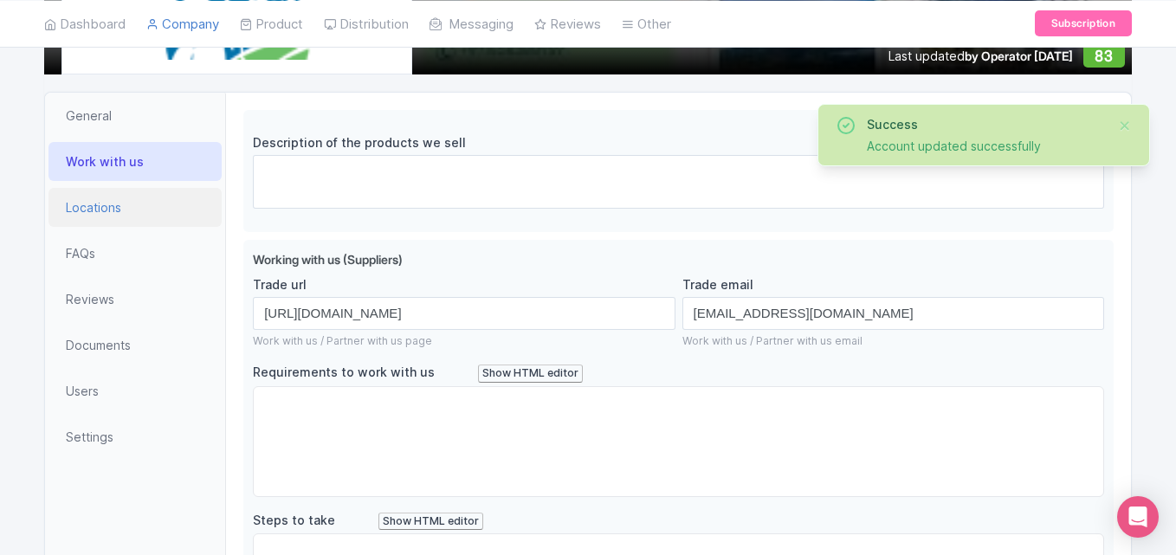
click at [96, 209] on span "Locations" at bounding box center [93, 207] width 55 height 18
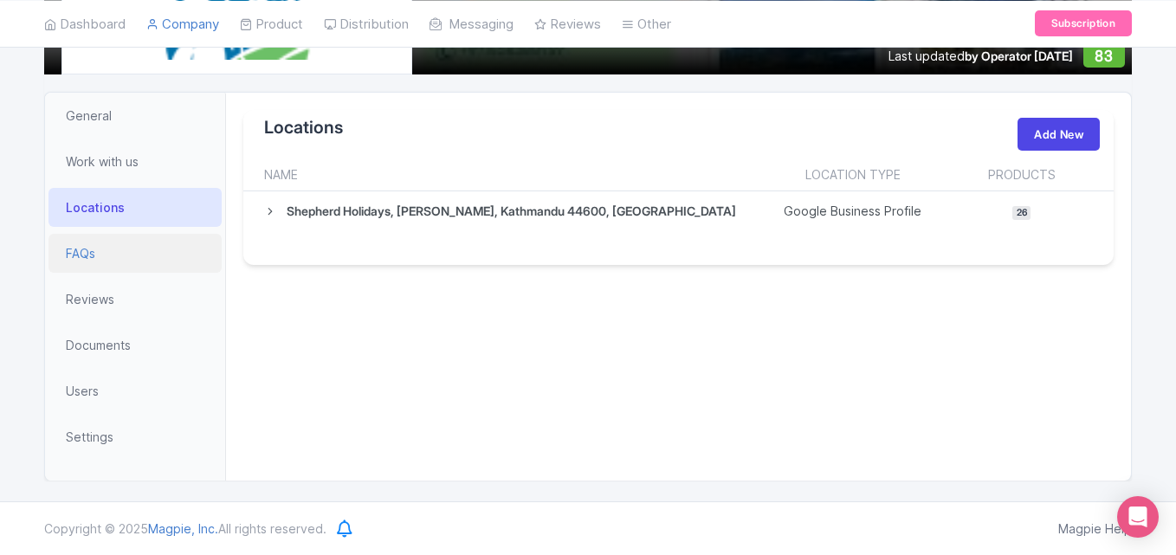
click at [90, 258] on span "FAQs" at bounding box center [80, 253] width 29 height 18
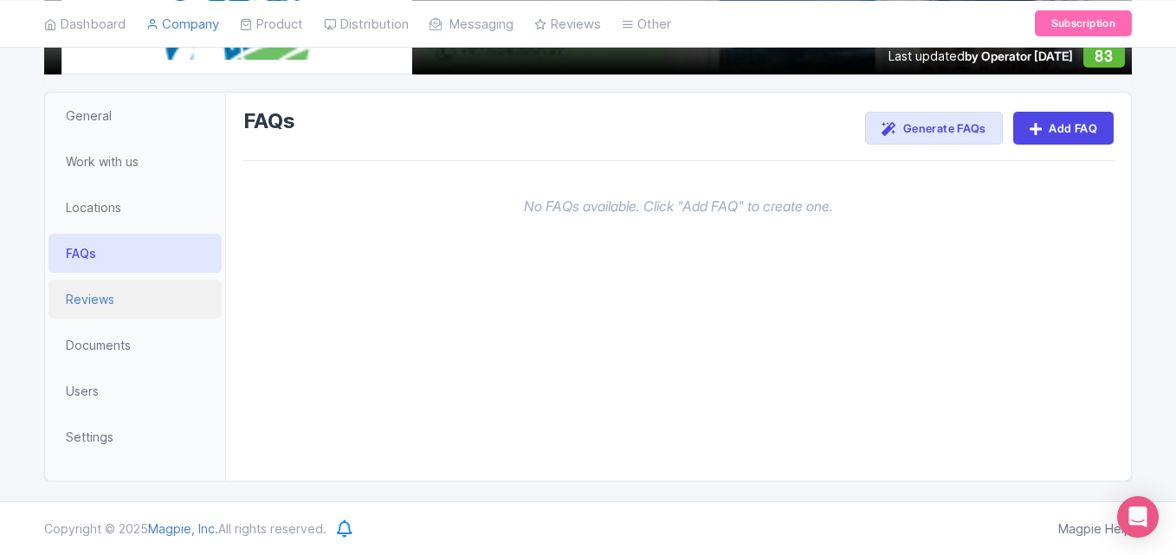
click at [89, 304] on span "Reviews" at bounding box center [90, 299] width 48 height 18
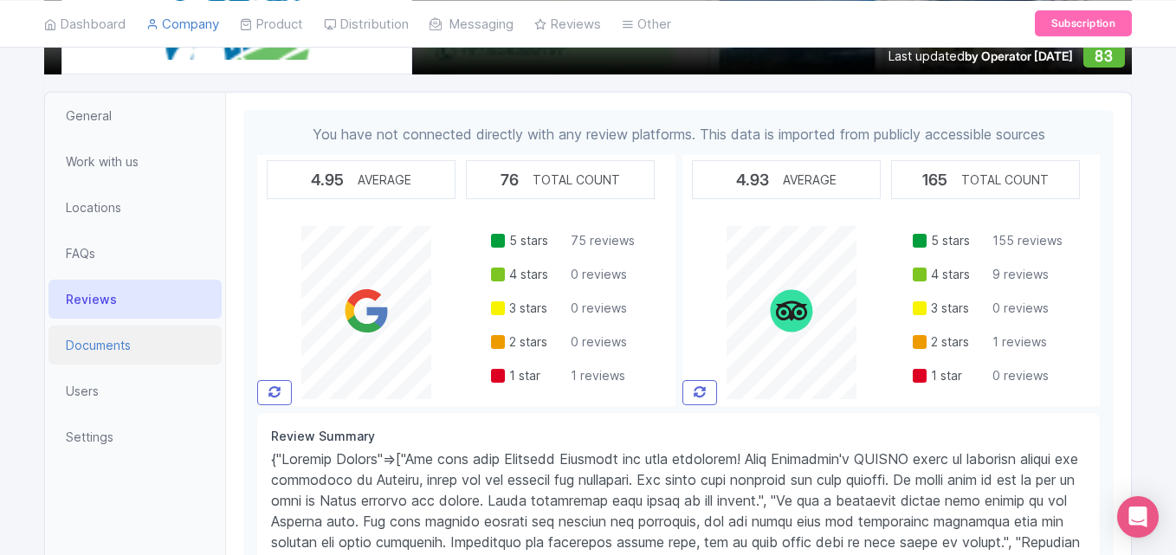
click at [93, 341] on span "Documents" at bounding box center [98, 345] width 65 height 18
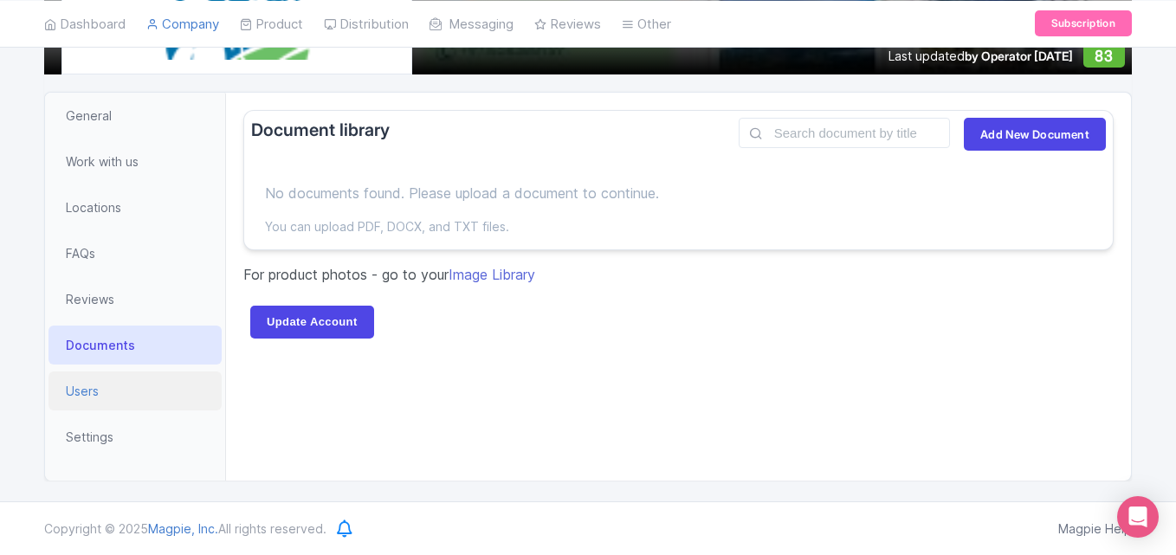
click at [96, 390] on span "Users" at bounding box center [82, 391] width 33 height 18
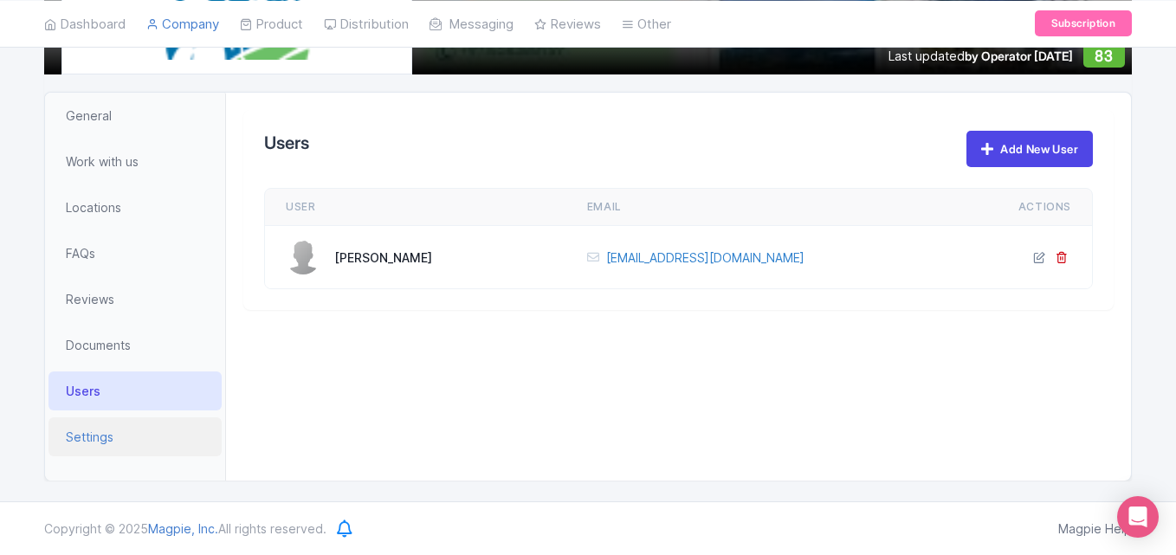
click at [81, 435] on span "Settings" at bounding box center [90, 437] width 48 height 18
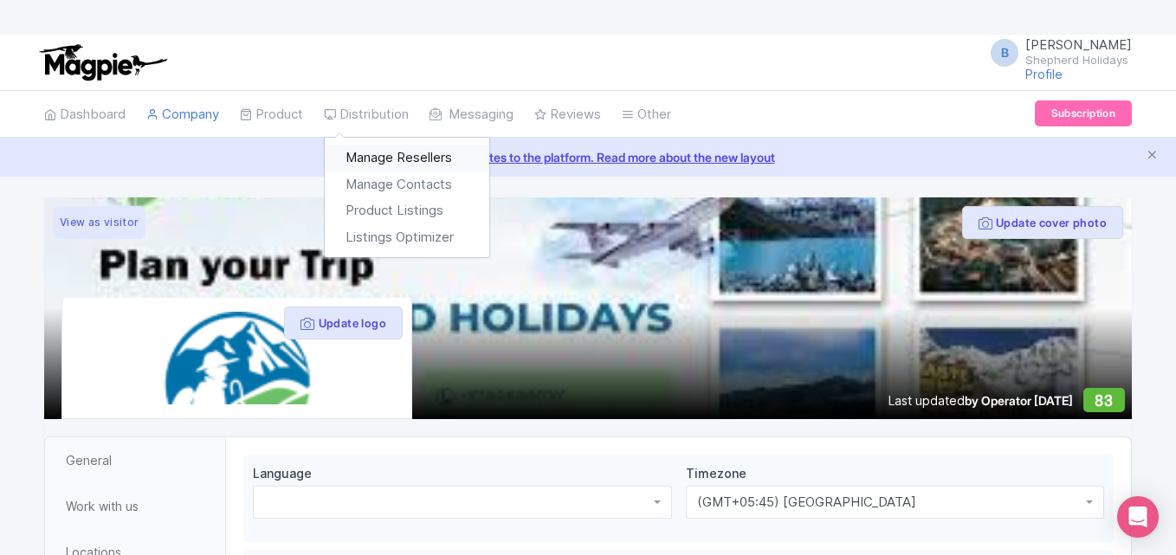
click at [378, 157] on link "Manage Resellers" at bounding box center [407, 158] width 164 height 27
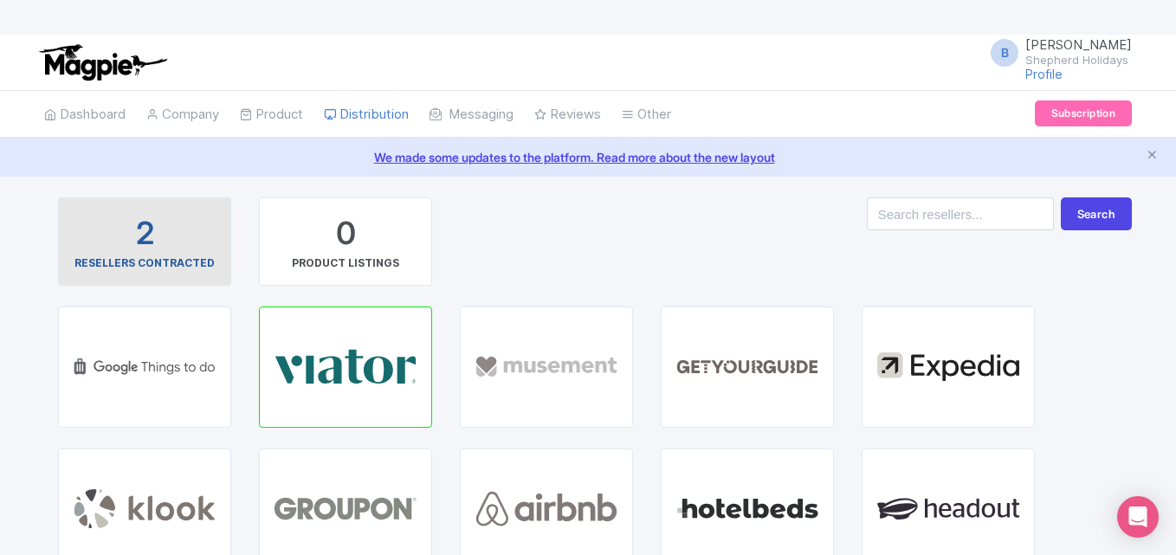
click at [151, 247] on div "2" at bounding box center [145, 233] width 18 height 43
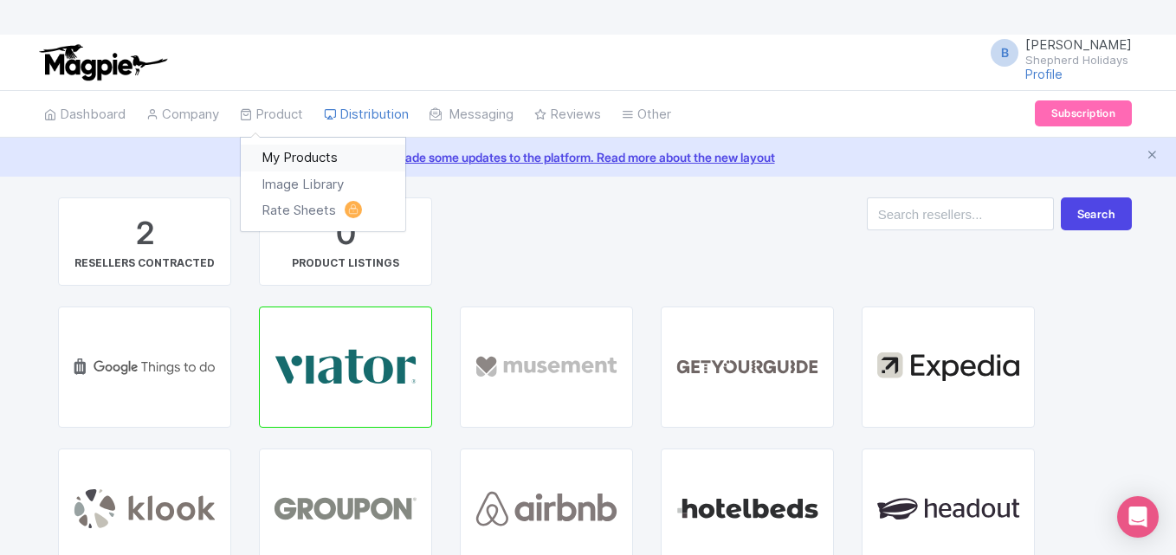
click at [280, 154] on link "My Products" at bounding box center [323, 158] width 164 height 27
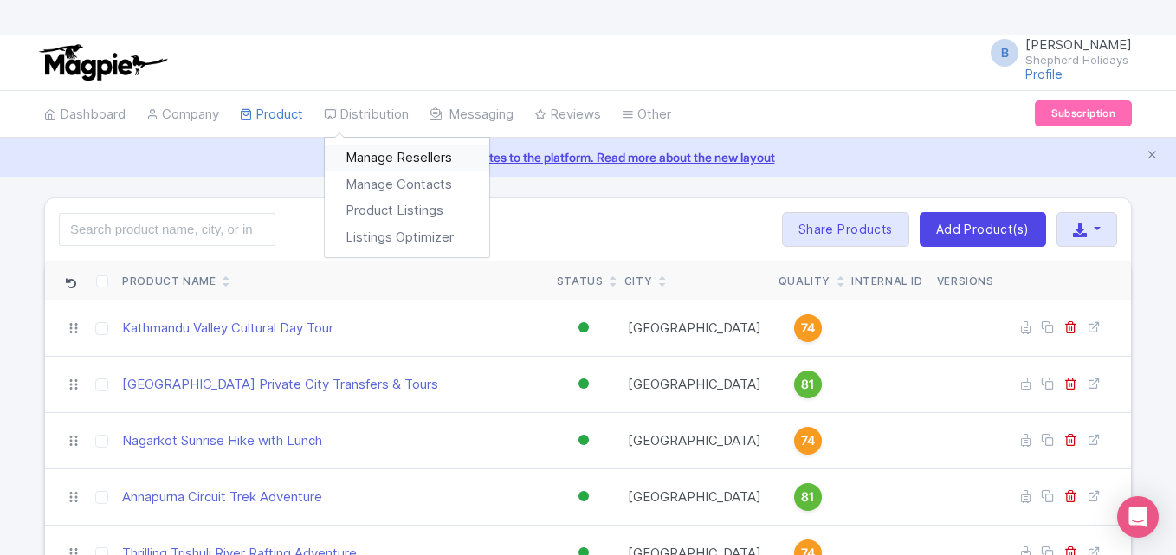
click at [372, 149] on link "Manage Resellers" at bounding box center [407, 158] width 164 height 27
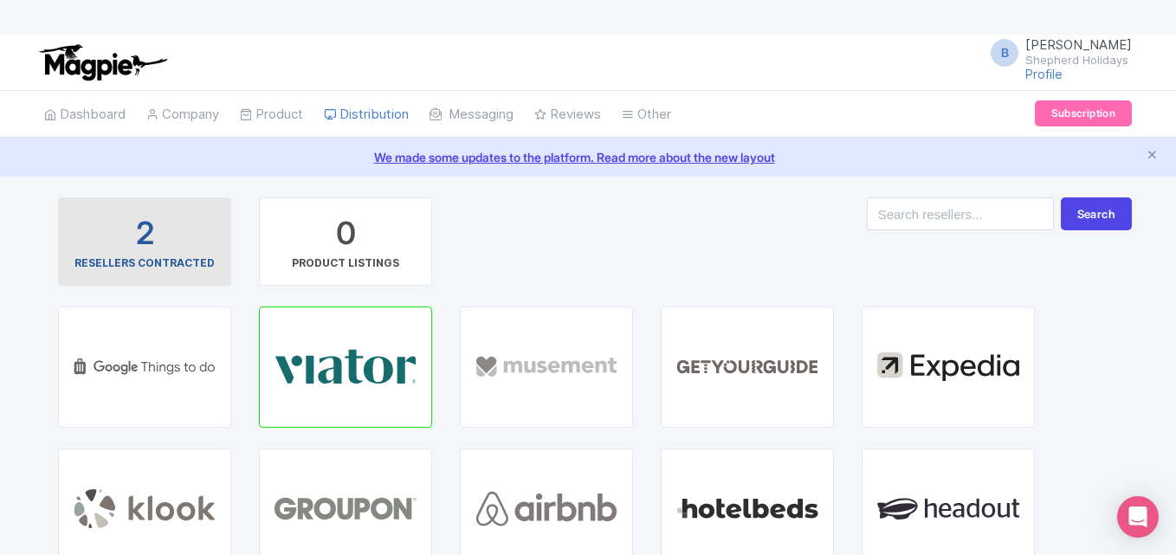
click at [158, 244] on div "2 RESELLERS CONTRACTED" at bounding box center [145, 241] width 144 height 59
click at [184, 261] on div "RESELLERS CONTRACTED" at bounding box center [144, 263] width 140 height 16
click at [157, 252] on div "2 RESELLERS CONTRACTED" at bounding box center [145, 241] width 144 height 59
click at [144, 244] on div "2" at bounding box center [145, 233] width 18 height 43
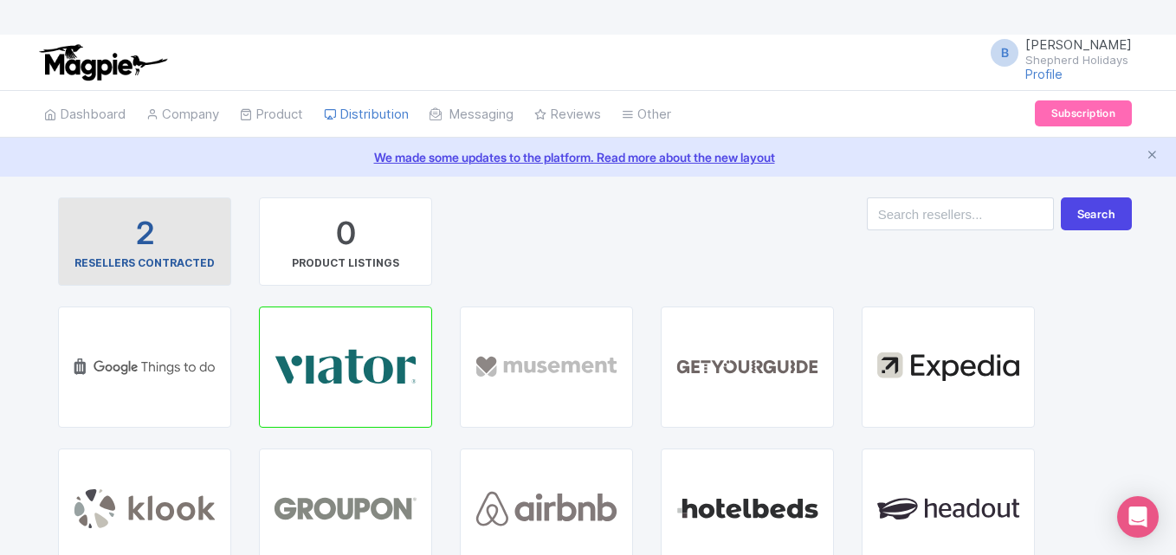
click at [144, 244] on div "2" at bounding box center [145, 233] width 18 height 43
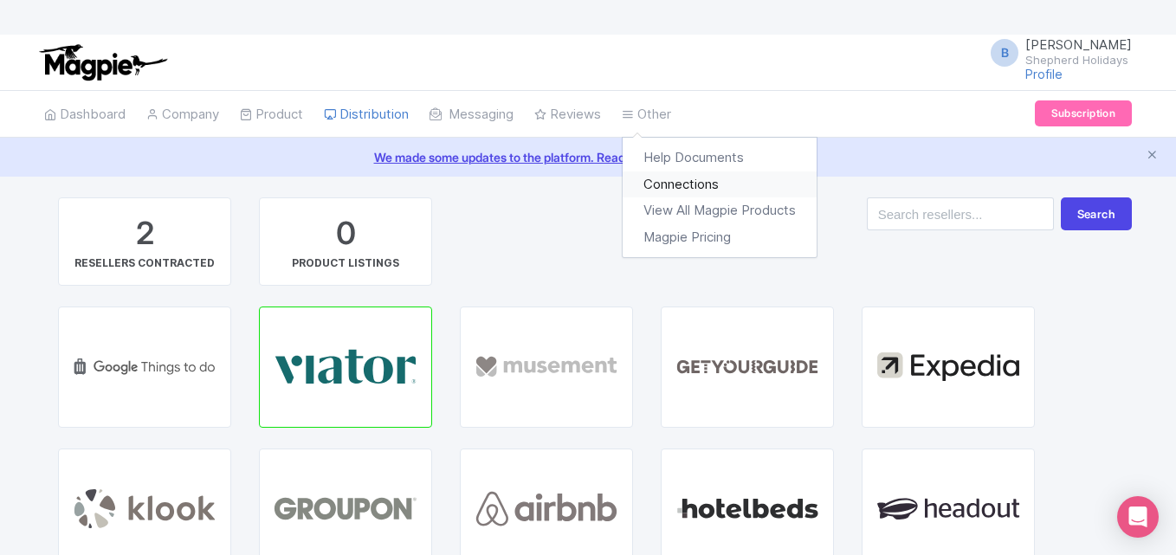
click at [673, 187] on link "Connections" at bounding box center [719, 184] width 194 height 27
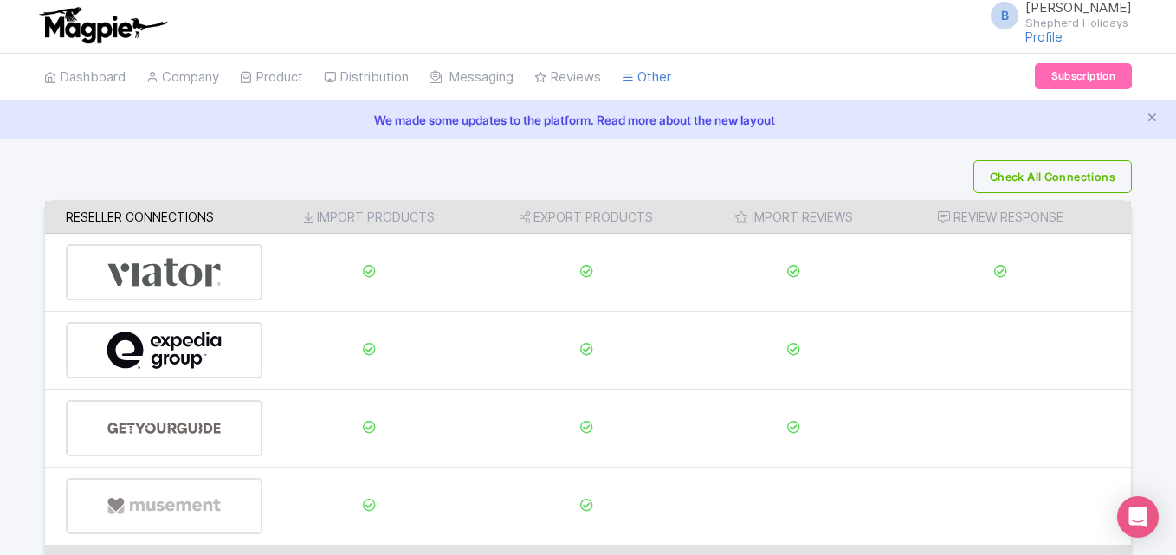
scroll to position [31, 0]
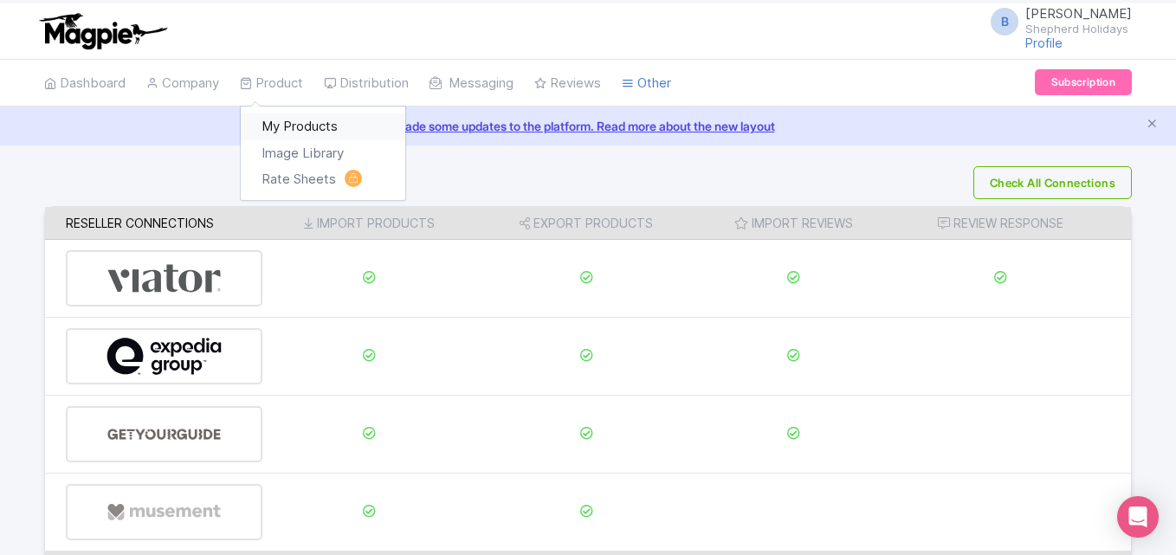
click at [287, 126] on link "My Products" at bounding box center [323, 126] width 164 height 27
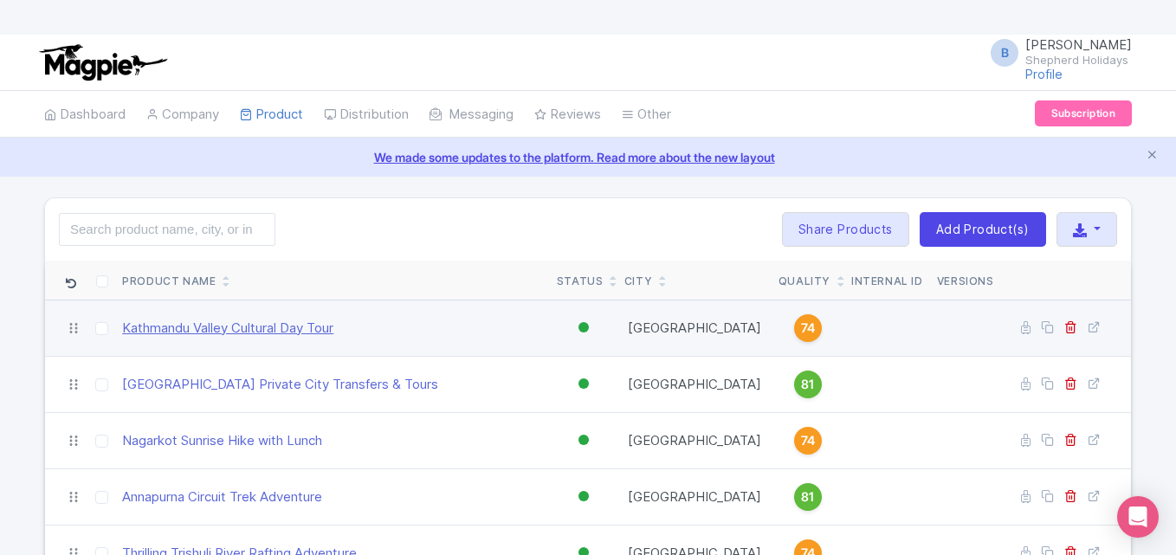
click at [208, 336] on link "Kathmandu Valley Cultural Day Tour" at bounding box center [227, 329] width 211 height 20
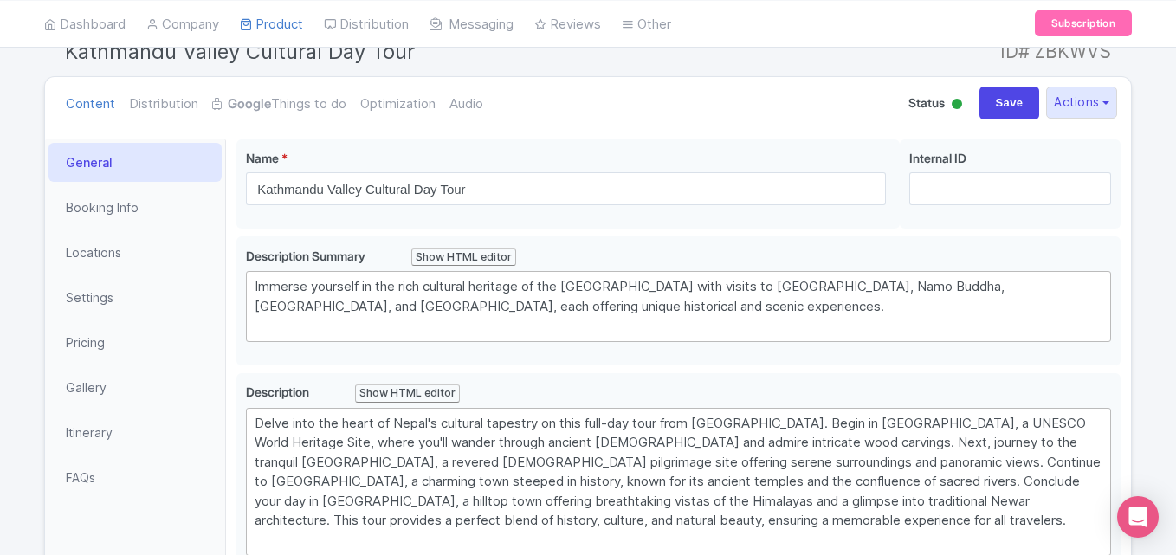
scroll to position [206, 0]
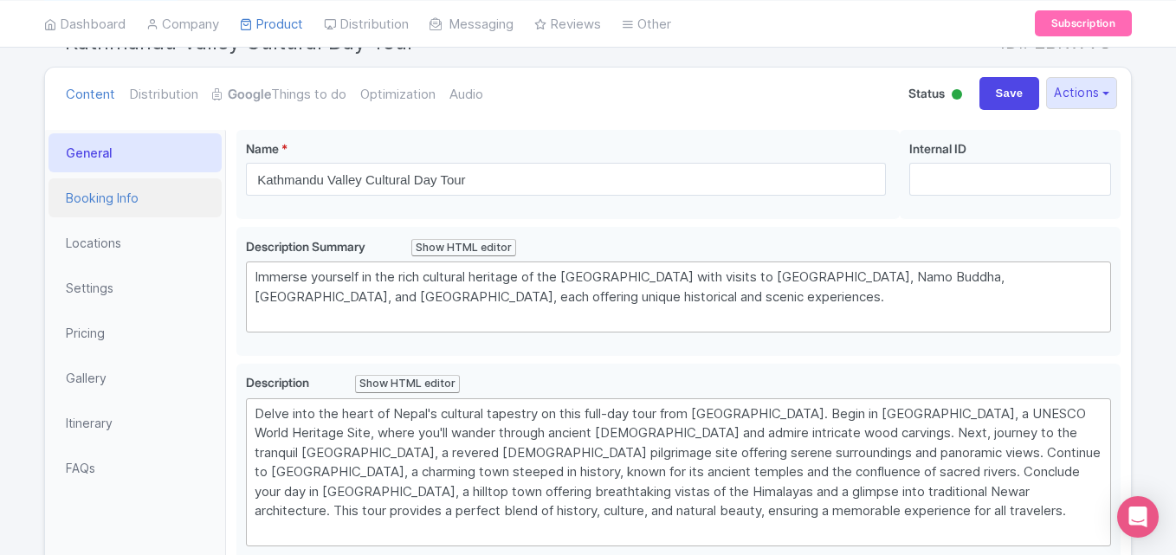
click at [123, 205] on link "Booking Info" at bounding box center [134, 197] width 173 height 39
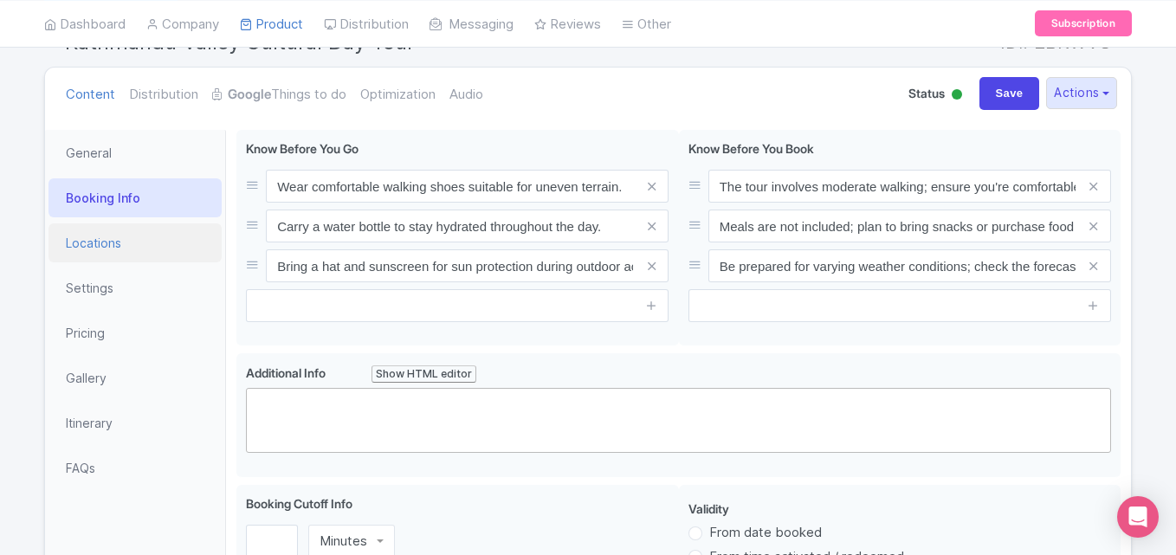
click at [113, 240] on link "Locations" at bounding box center [134, 242] width 173 height 39
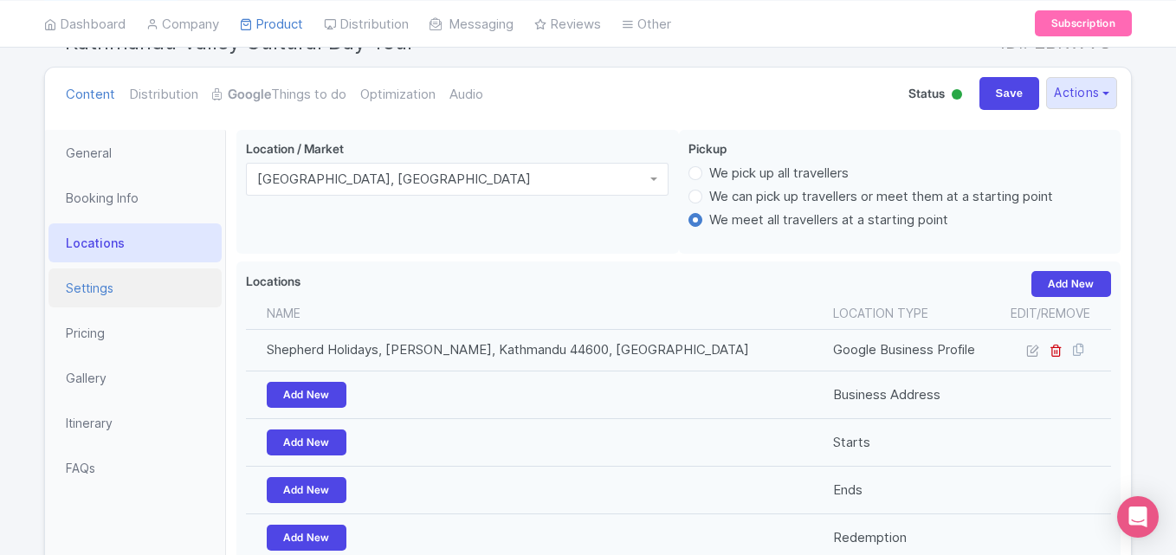
click at [100, 287] on link "Settings" at bounding box center [134, 287] width 173 height 39
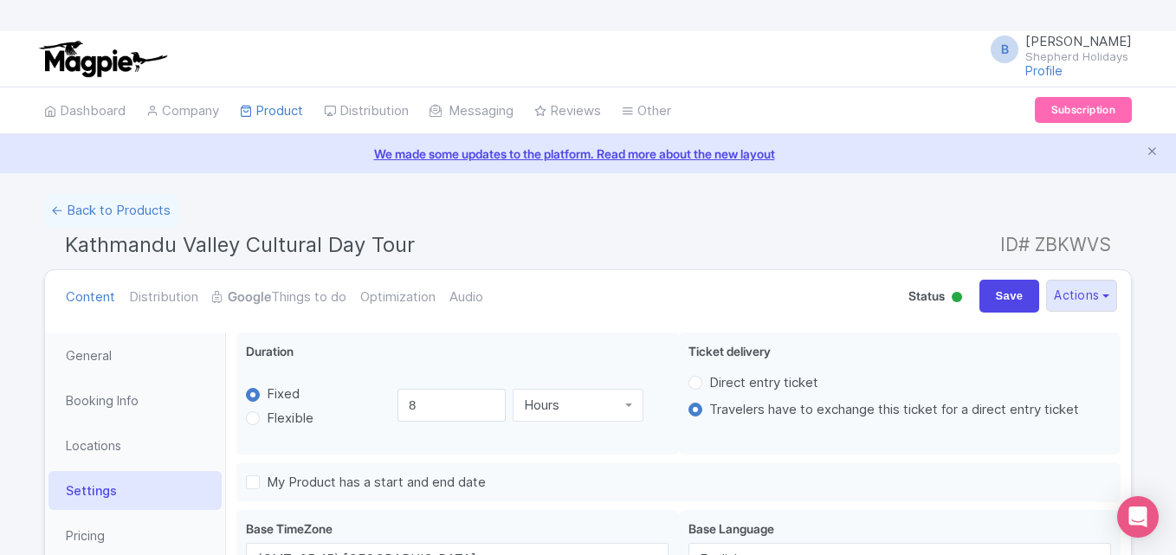
scroll to position [0, 0]
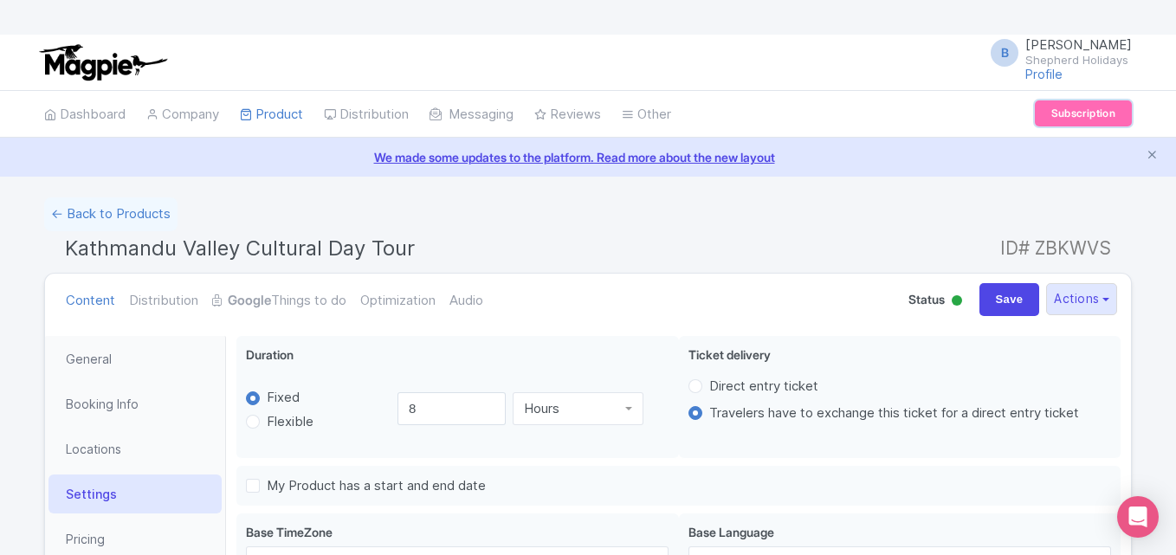
click at [1062, 115] on link "Subscription" at bounding box center [1082, 113] width 97 height 26
